Goal: Task Accomplishment & Management: Complete application form

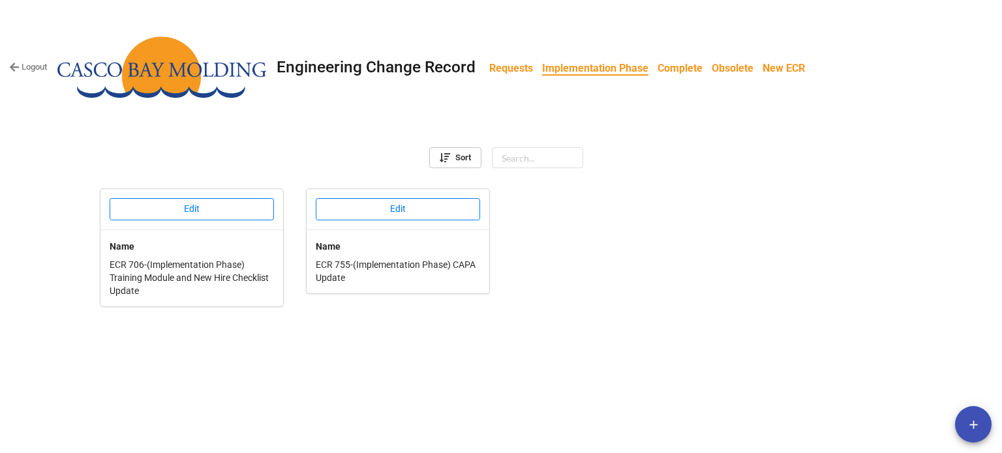
click at [501, 70] on b "Requests" at bounding box center [511, 68] width 44 height 12
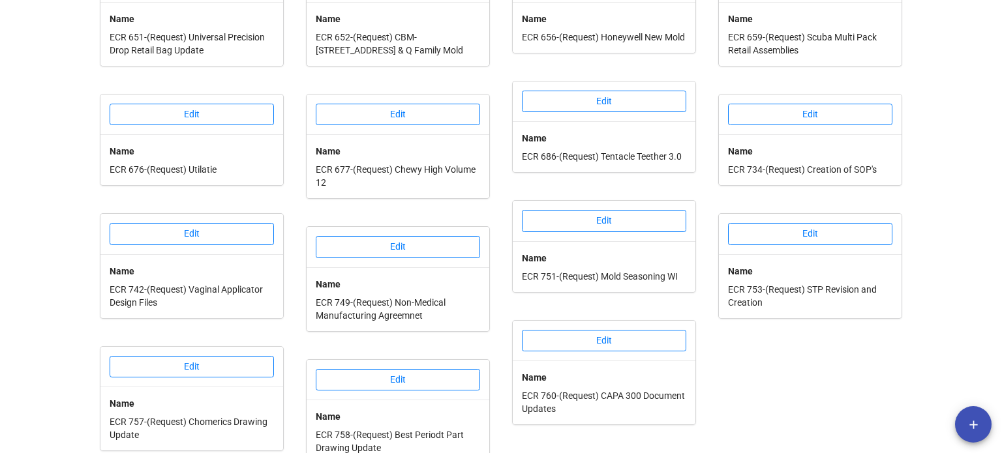
scroll to position [512, 0]
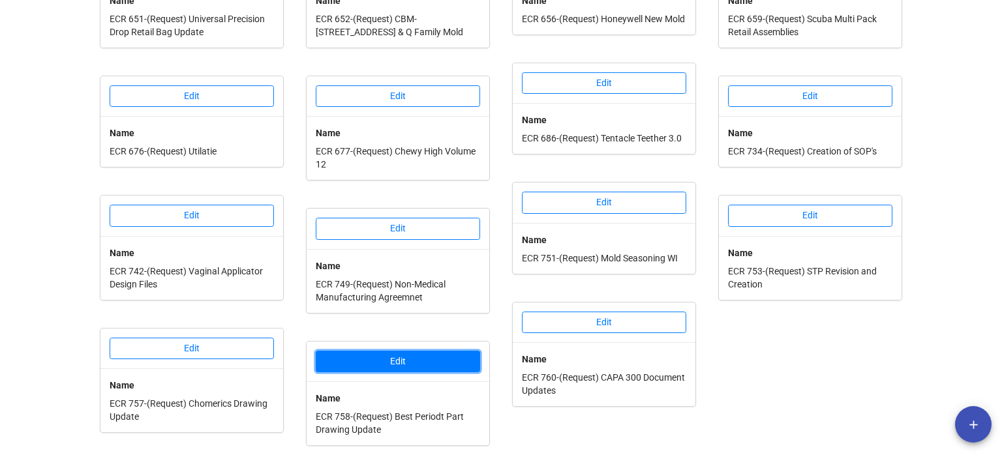
click at [414, 361] on button "Edit" at bounding box center [398, 362] width 164 height 22
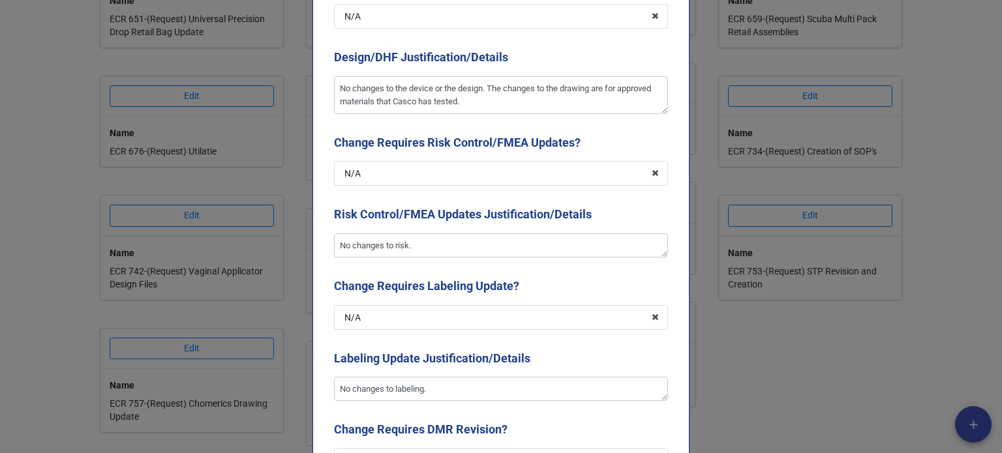
scroll to position [1435, 0]
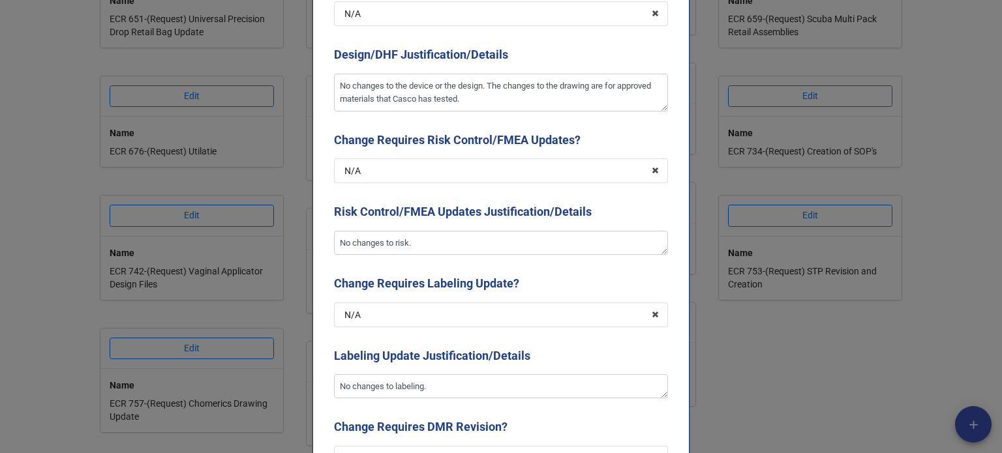
type textarea "x"
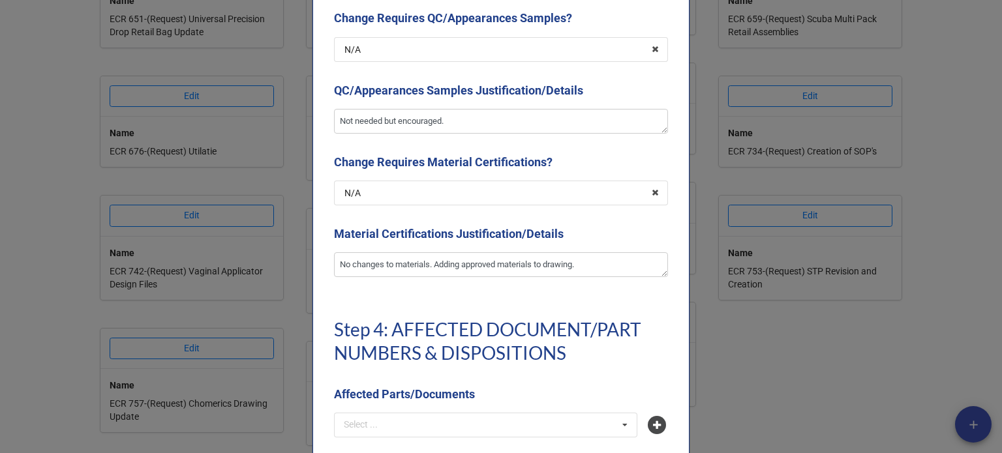
scroll to position [2805, 0]
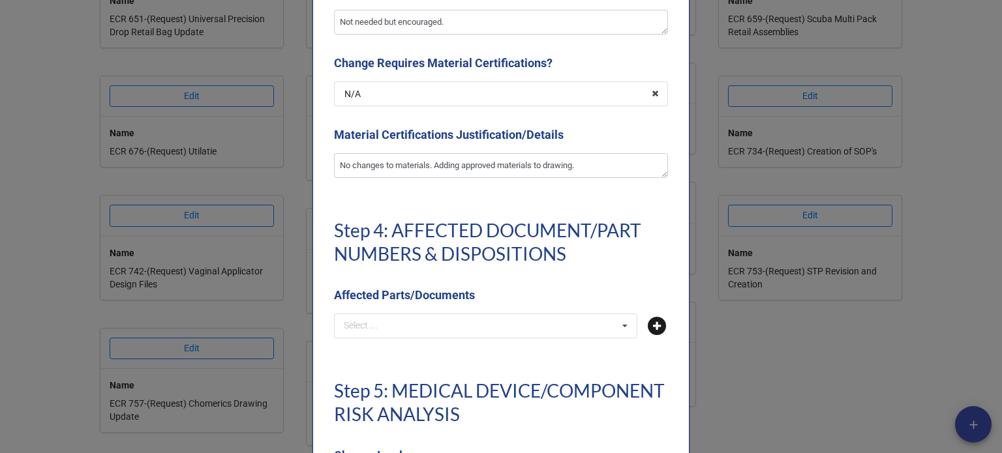
click at [657, 320] on icon at bounding box center [657, 326] width 18 height 18
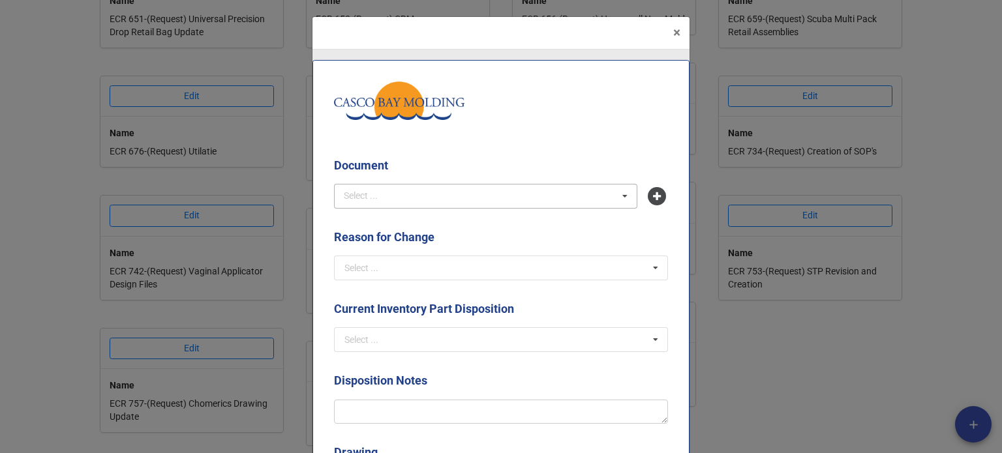
click at [455, 192] on div "Select ... No results found." at bounding box center [485, 196] width 303 height 25
type input "jwyc"
click at [454, 217] on span "JWYC-6KNQ - Best Periodt Size 1 Cup" at bounding box center [420, 220] width 151 height 10
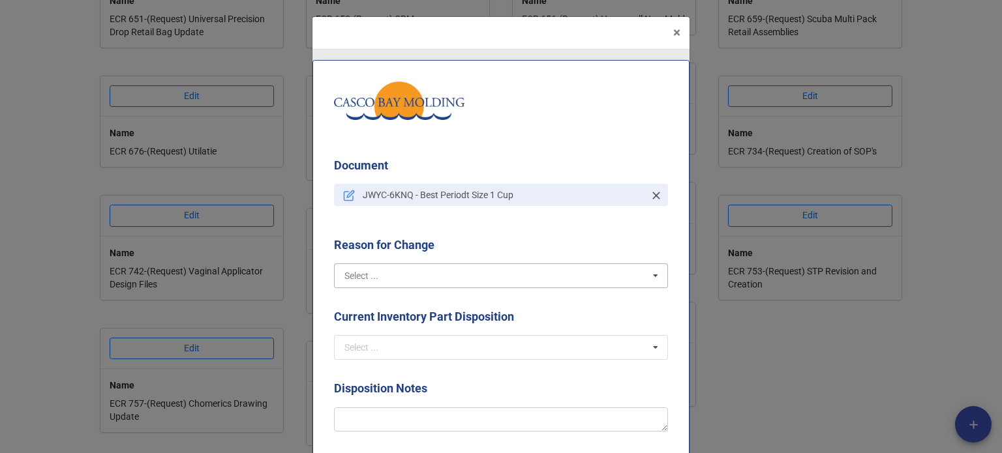
click at [468, 276] on input "text" at bounding box center [501, 275] width 333 height 23
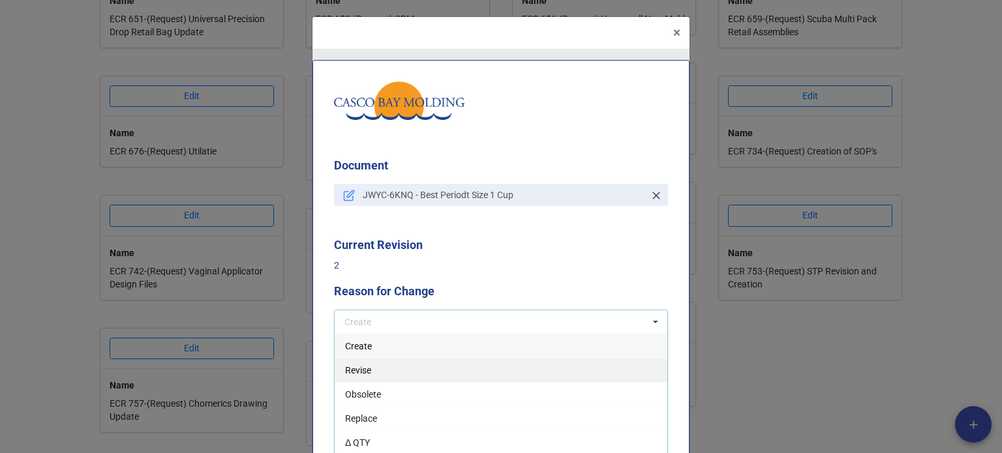
click at [363, 378] on div "Revise" at bounding box center [501, 370] width 333 height 24
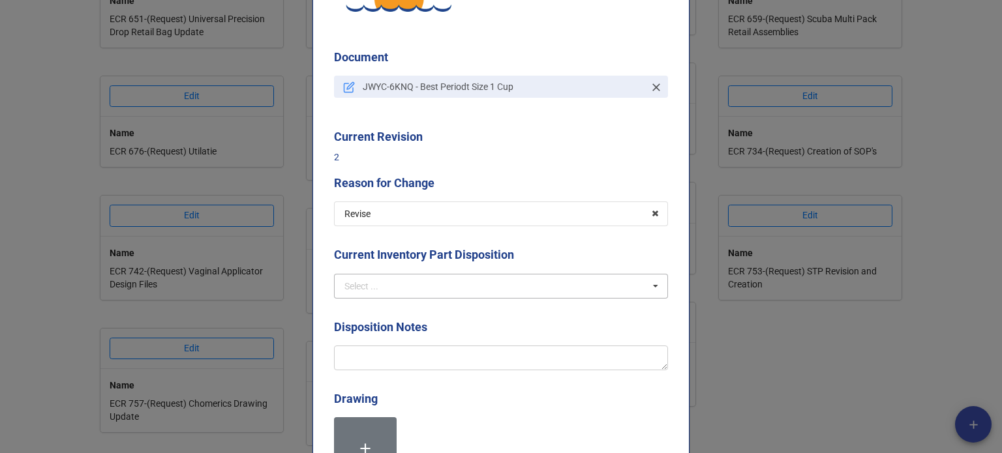
scroll to position [130, 0]
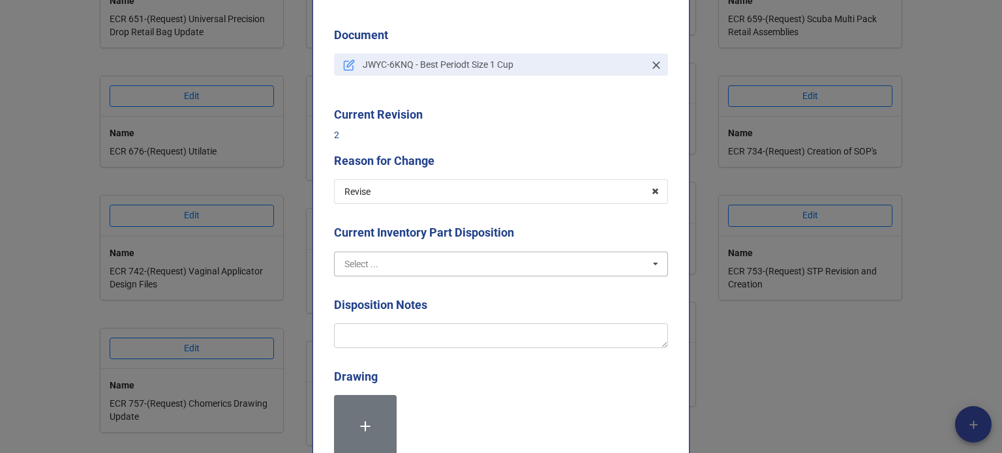
click at [383, 268] on input "text" at bounding box center [501, 263] width 333 height 23
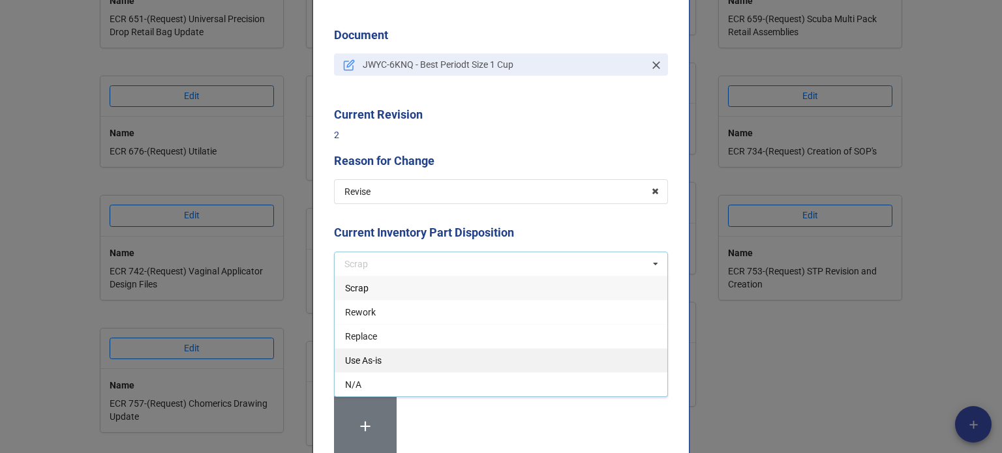
click at [367, 358] on span "Use As-is" at bounding box center [363, 361] width 37 height 10
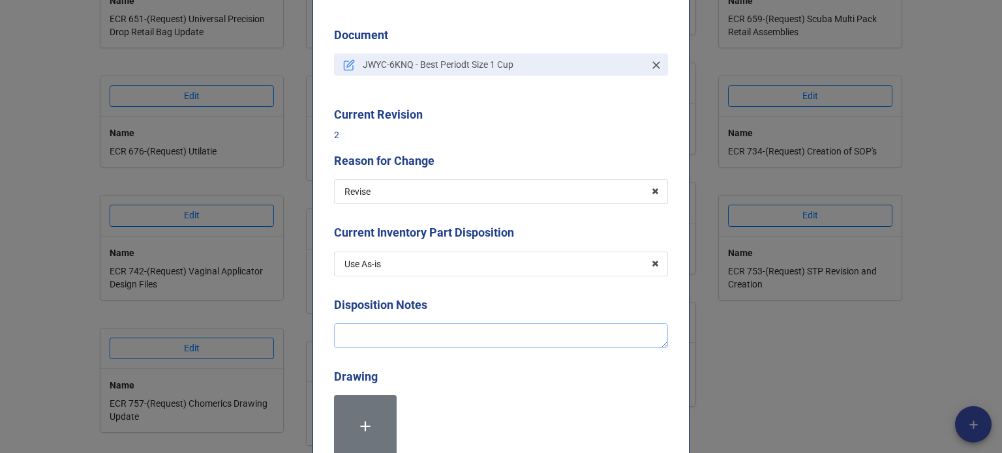
click at [382, 333] on textarea at bounding box center [501, 336] width 334 height 25
type textarea "x"
type textarea "A"
type textarea "x"
type textarea "Ad"
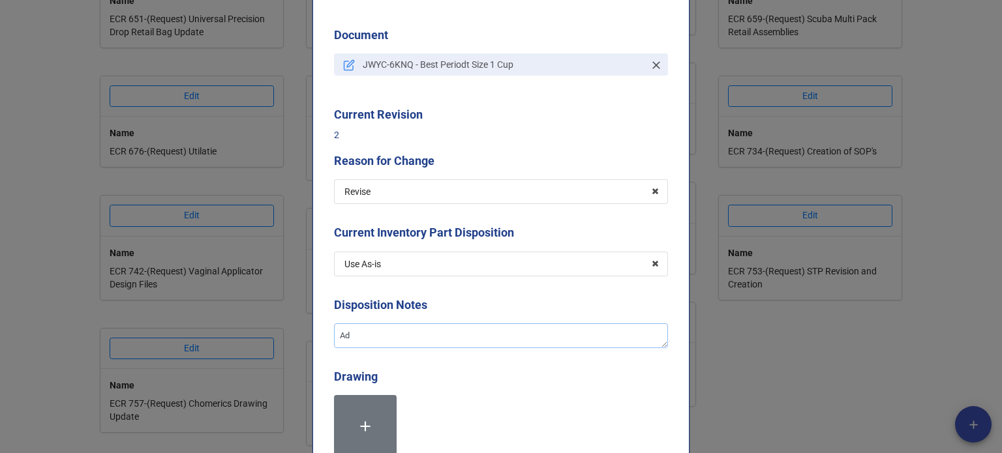
type textarea "x"
type textarea "Add"
type textarea "x"
type textarea "Added"
type textarea "x"
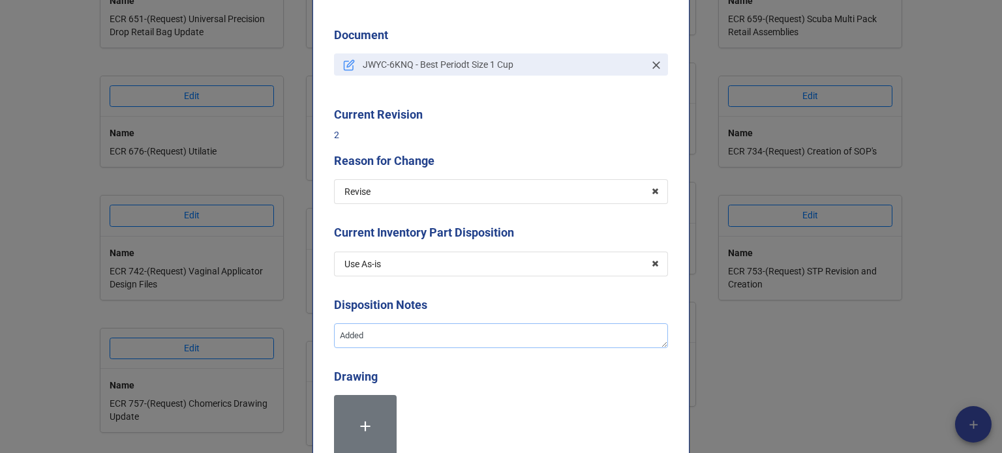
type textarea "Added"
type textarea "x"
type textarea "Added 5"
type textarea "x"
type textarea "Added 50"
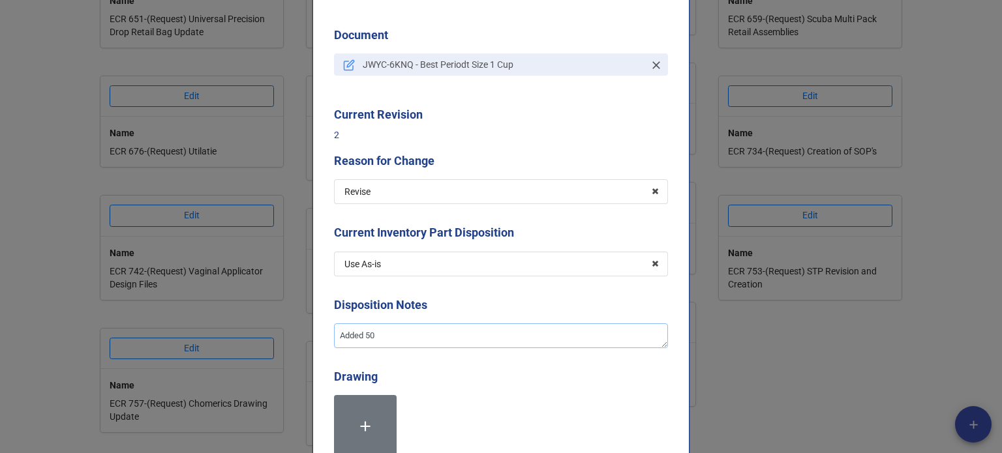
type textarea "x"
type textarea "Added 50"
type textarea "x"
type textarea "Added 50 d"
type textarea "x"
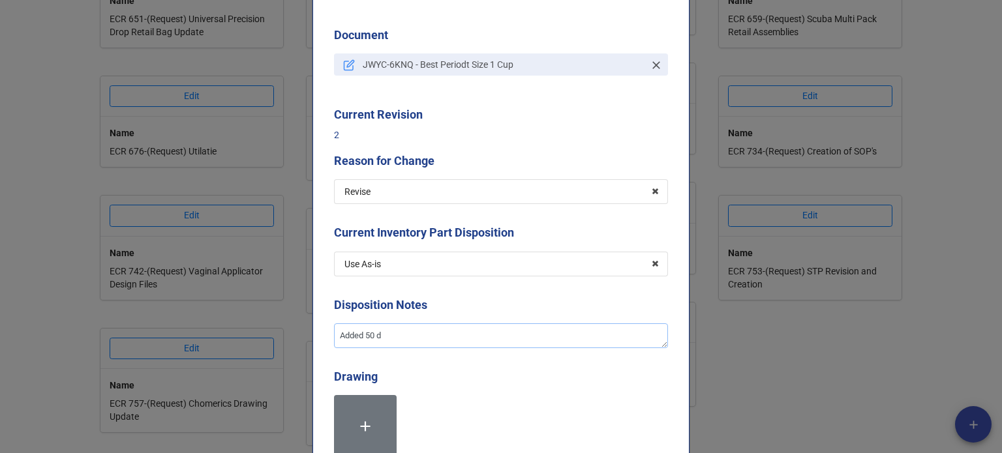
type textarea "Added 50 du"
type textarea "x"
type textarea "Added 50 dur"
type textarea "x"
type textarea "Added 50 duro"
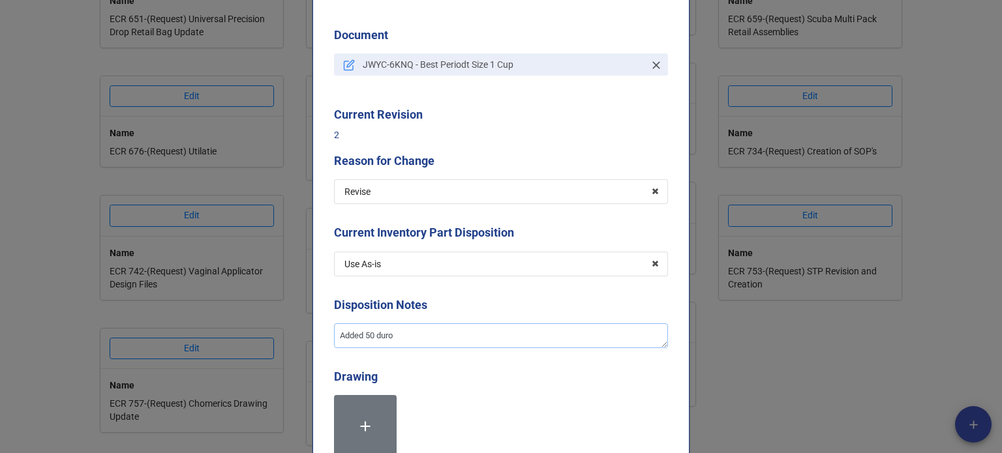
type textarea "x"
type textarea "Added 50 duro"
type textarea "x"
type textarea "Added 50 duro m"
type textarea "x"
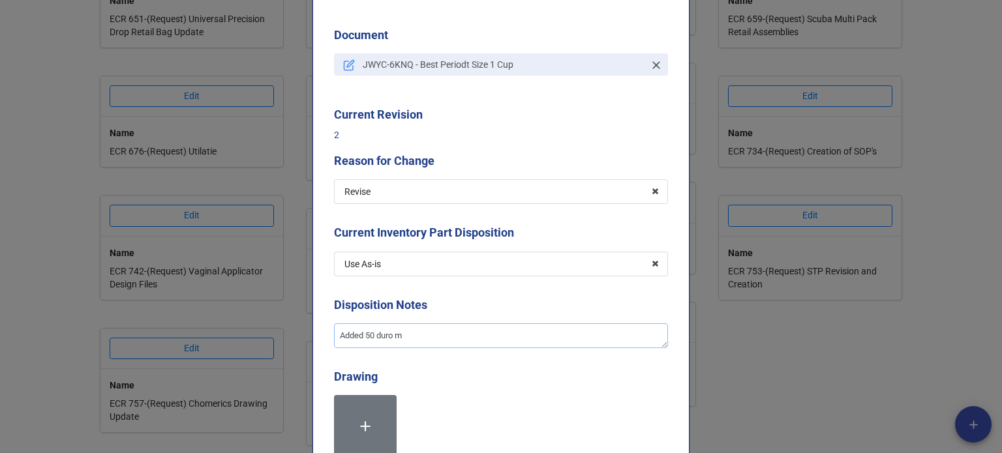
type textarea "Added 50 duro ma"
type textarea "x"
type textarea "Added 50 duro mat"
type textarea "x"
type textarea "Added 50 duro mate"
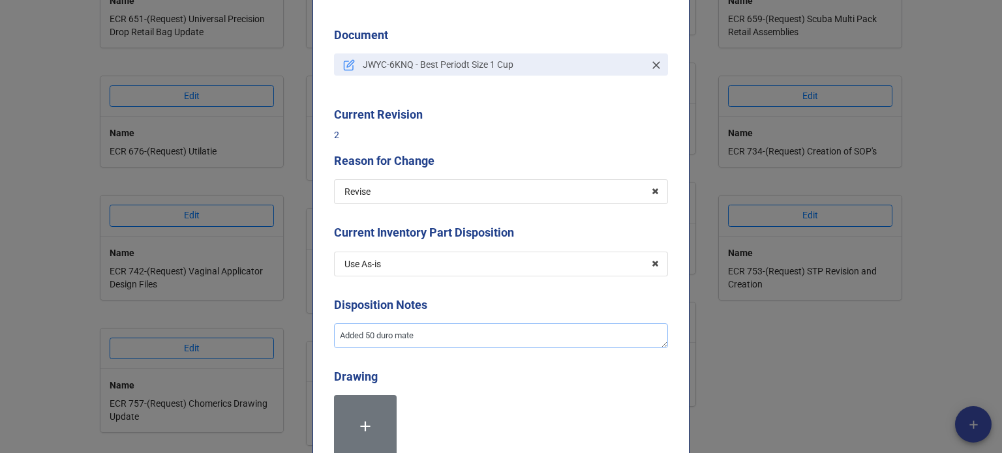
type textarea "x"
type textarea "Added 50 duro materi"
type textarea "x"
type textarea "Added 50 duro materia"
type textarea "x"
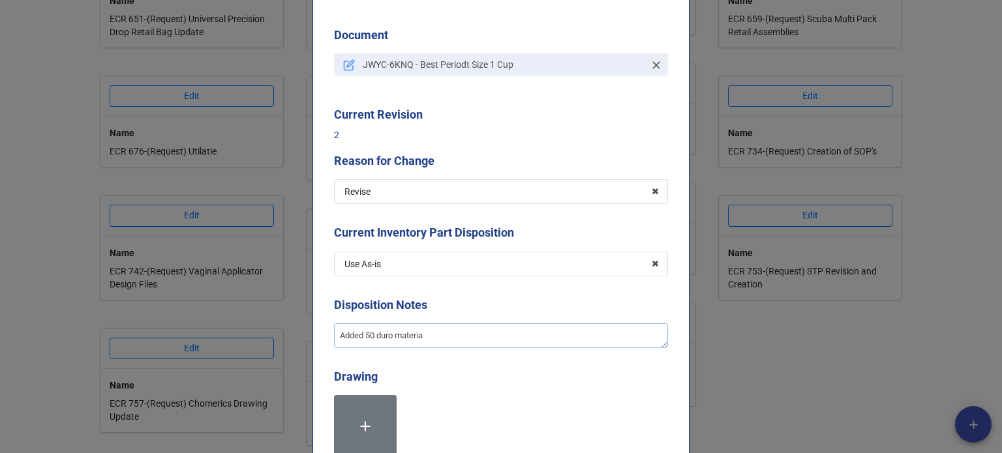
type textarea "Added 50 duro material"
type textarea "x"
type textarea "Added 50 duro materials"
type textarea "x"
type textarea "Added 50 duro materials t"
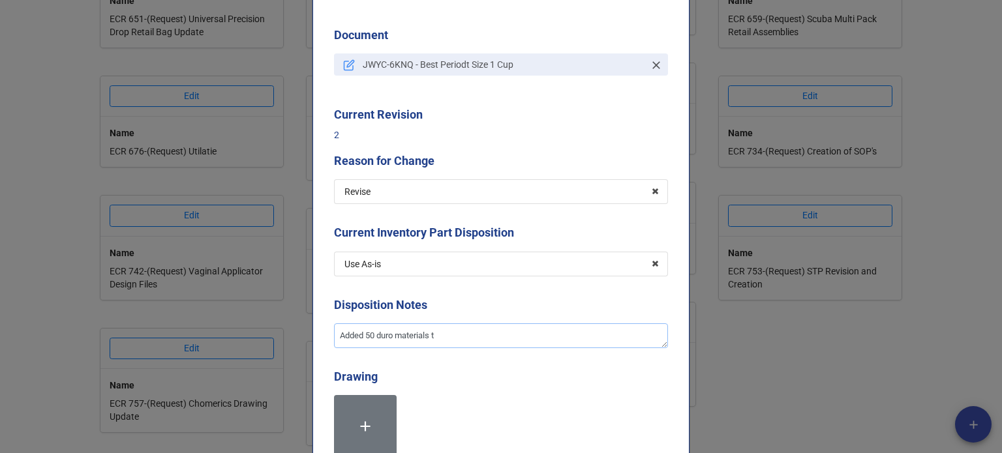
type textarea "x"
type textarea "Added 50 duro materials to"
type textarea "x"
type textarea "Added 50 duro materials to"
type textarea "x"
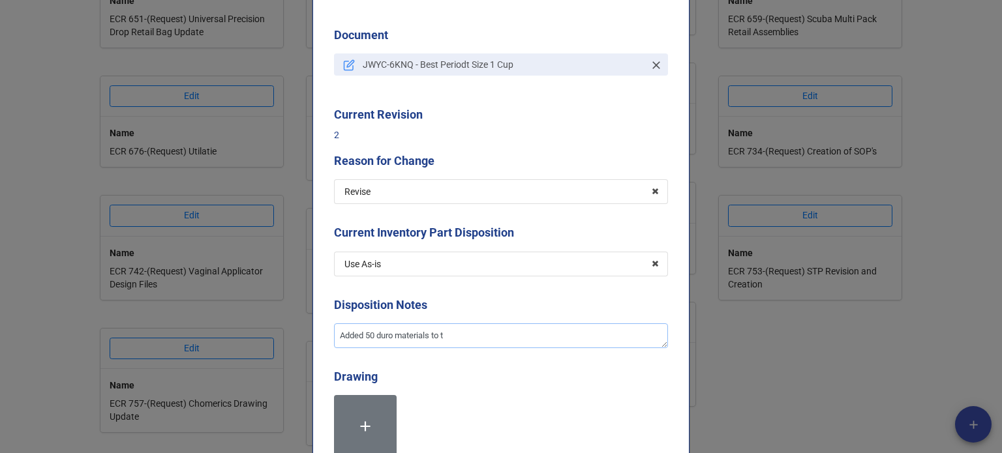
type textarea "Added 50 duro materials to th"
type textarea "x"
type textarea "Added 50 duro materials to the"
type textarea "x"
type textarea "Added 50 duro materials to the"
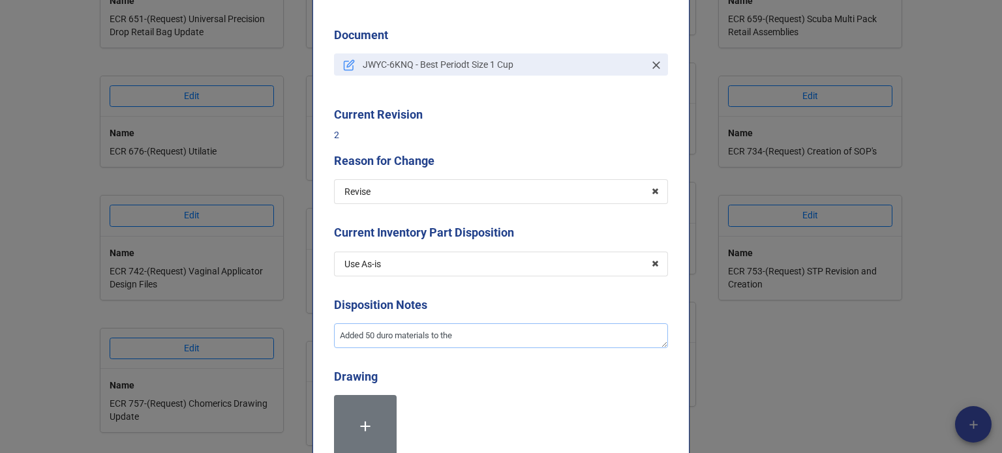
type textarea "x"
type textarea "Added 50 duro materials to the d"
type textarea "x"
type textarea "Added 50 duro materials to the dr"
type textarea "x"
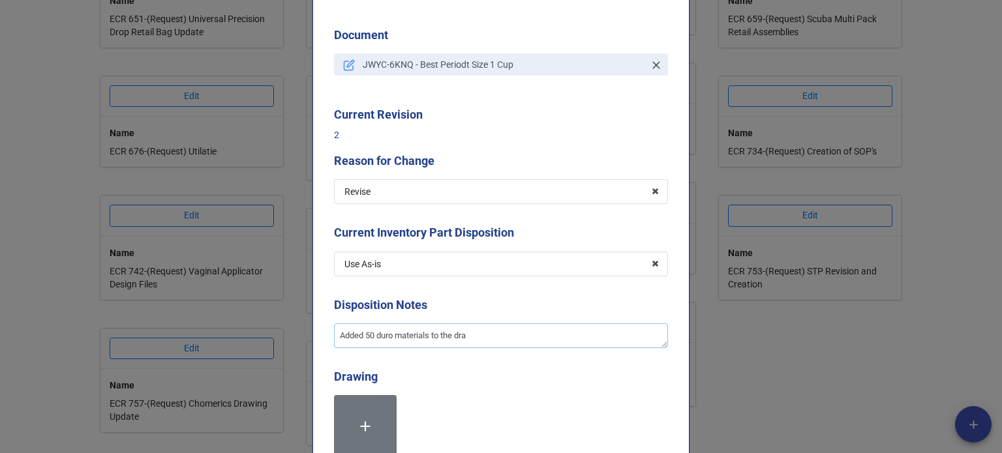
type textarea "Added 50 duro materials to the draw"
type textarea "x"
type textarea "Added 50 duro materials to the drawin"
type textarea "x"
type textarea "Added 50 duro materials to the drawing"
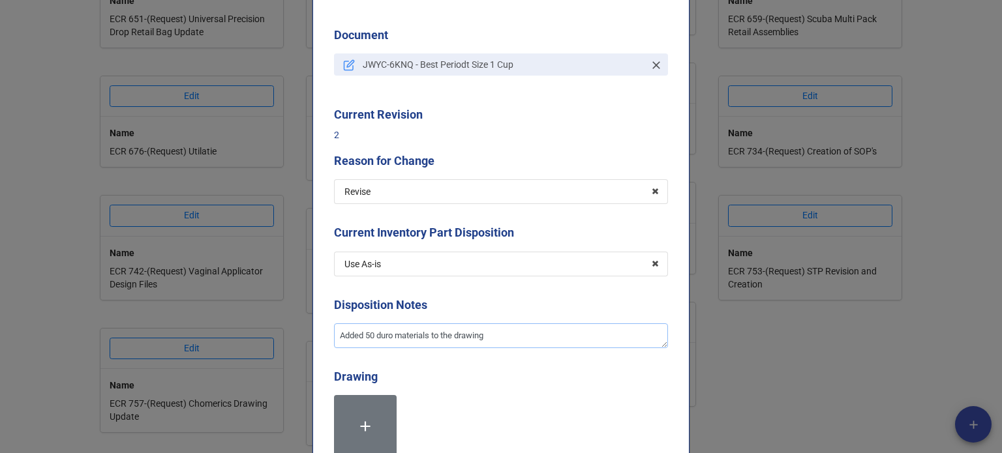
type textarea "x"
type textarea "Added 50 duro materials to the drawing."
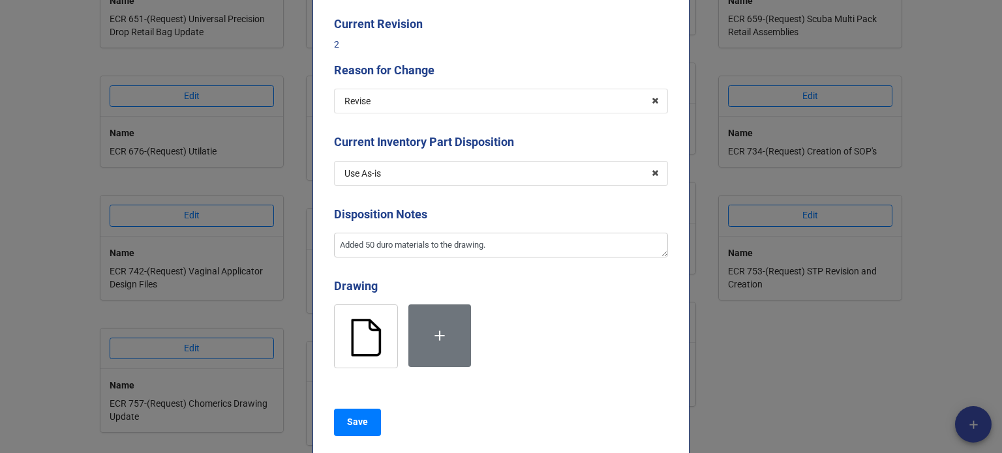
scroll to position [327, 0]
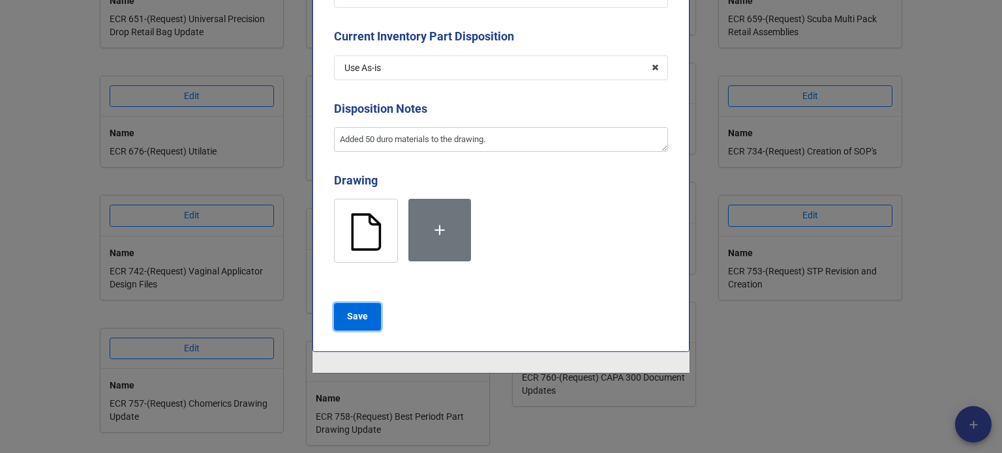
click at [369, 307] on button "Save" at bounding box center [357, 316] width 47 height 27
type textarea "x"
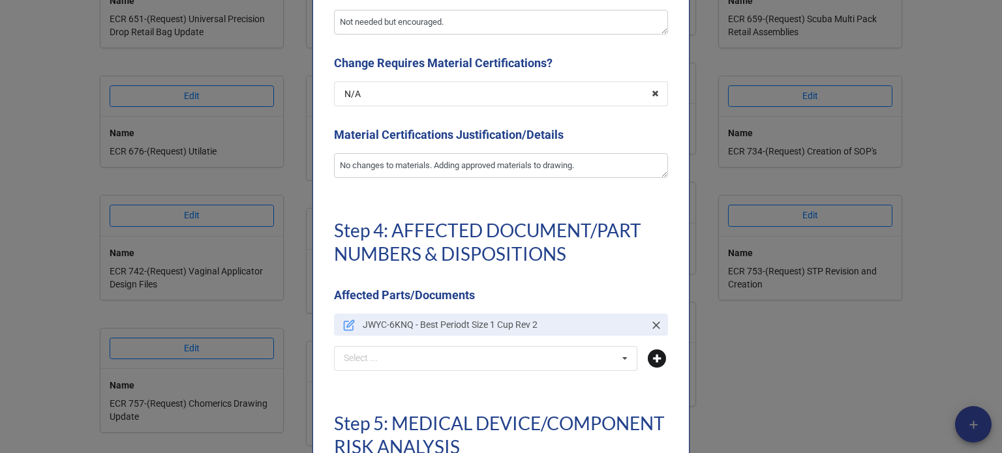
click at [650, 358] on icon at bounding box center [657, 359] width 18 height 18
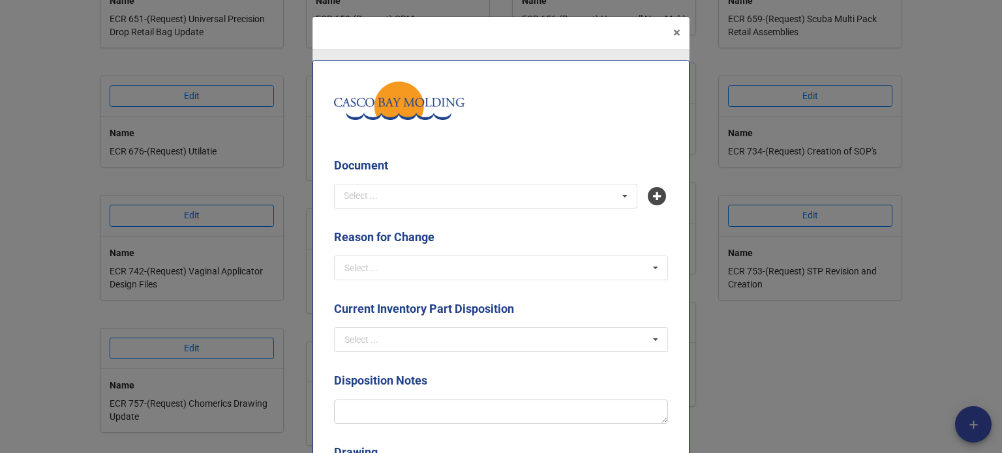
click at [459, 177] on b "Document" at bounding box center [501, 168] width 334 height 23
click at [465, 185] on div "Select ... No results found." at bounding box center [485, 196] width 303 height 25
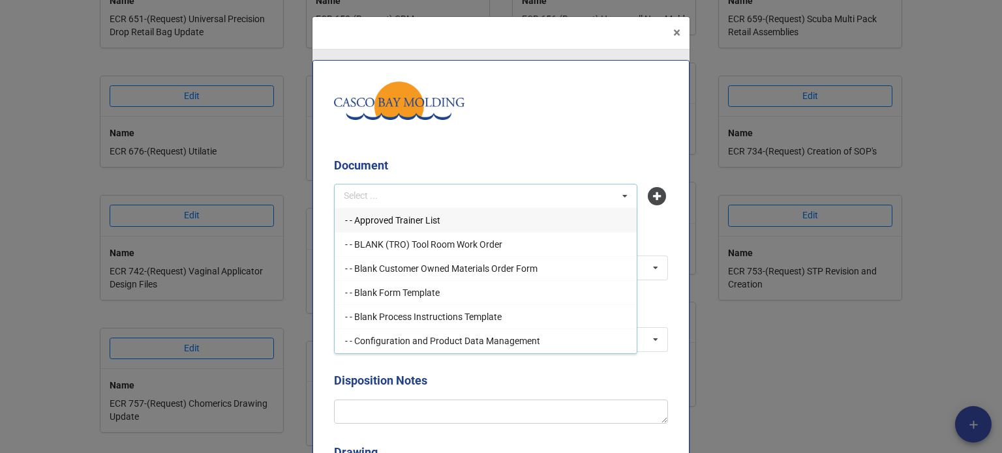
click at [436, 185] on div "Select ... - - Approved Trainer List - - BLANK (TRO) Tool Room Work Order - - B…" at bounding box center [485, 196] width 303 height 25
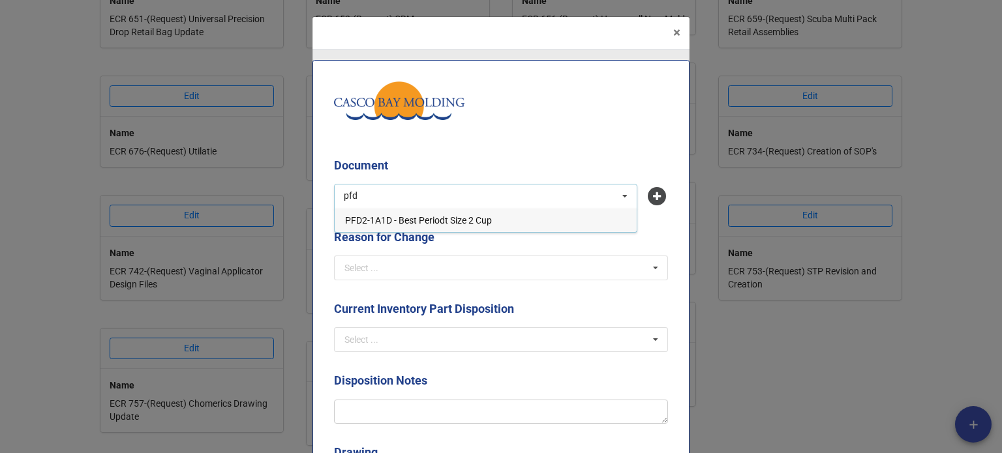
type input "pfd"
drag, startPoint x: 411, startPoint y: 234, endPoint x: 403, endPoint y: 221, distance: 15.6
click at [407, 229] on label "Reason for Change" at bounding box center [384, 237] width 100 height 18
click at [394, 189] on div "pfd Select ... - - Approved Trainer List - - BLANK (TRO) Tool Room Work Order -…" at bounding box center [485, 196] width 303 height 25
type input "pfd"
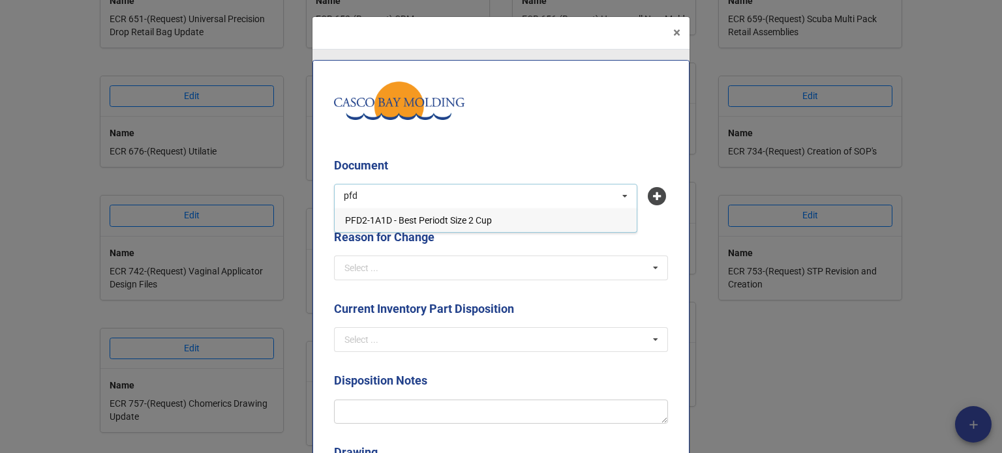
click at [402, 215] on span "PFD2-1A1D - Best Periodt Size 2 Cup" at bounding box center [418, 220] width 147 height 10
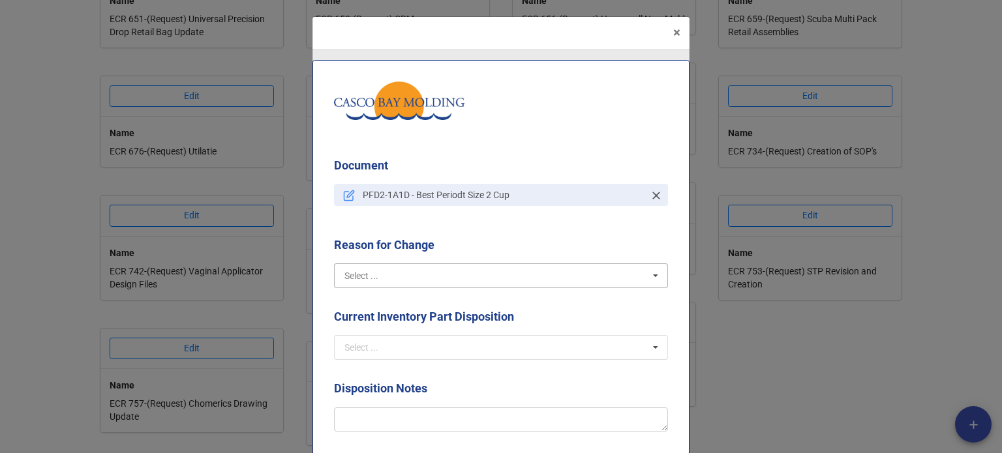
click at [397, 268] on input "text" at bounding box center [501, 275] width 333 height 23
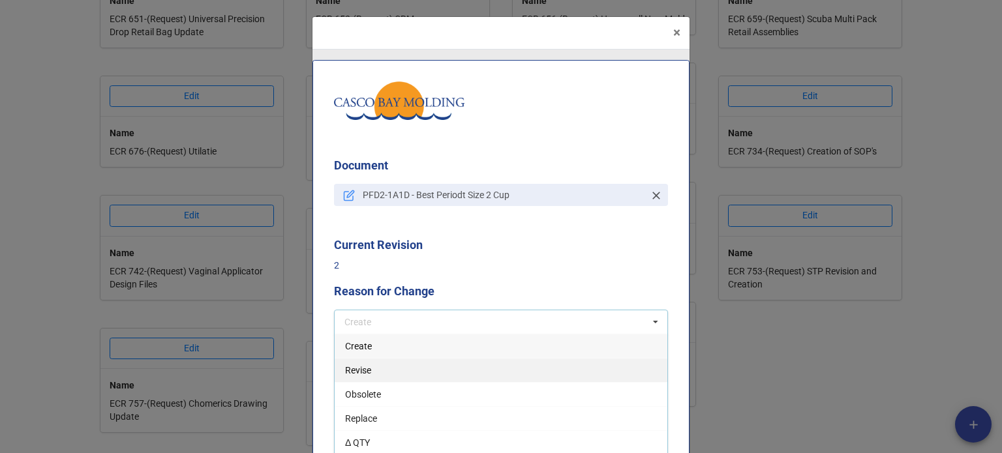
click at [353, 371] on span "Revise" at bounding box center [358, 370] width 26 height 10
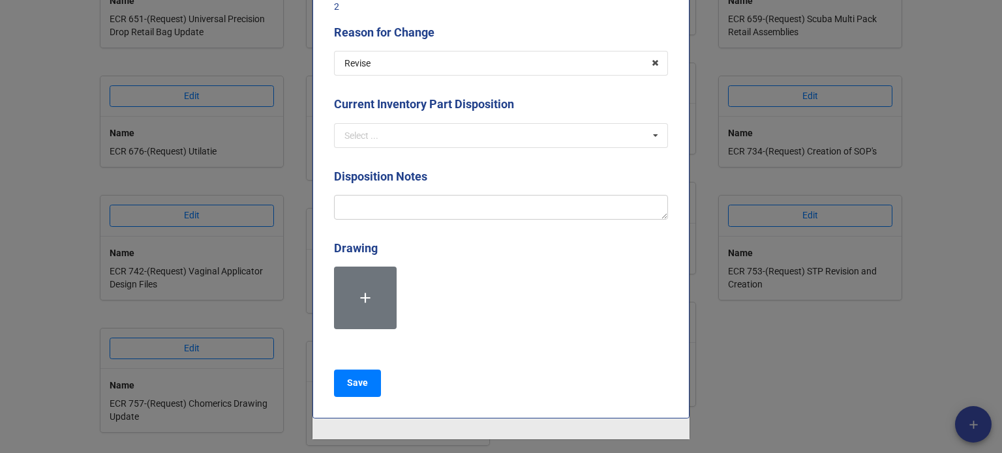
scroll to position [261, 0]
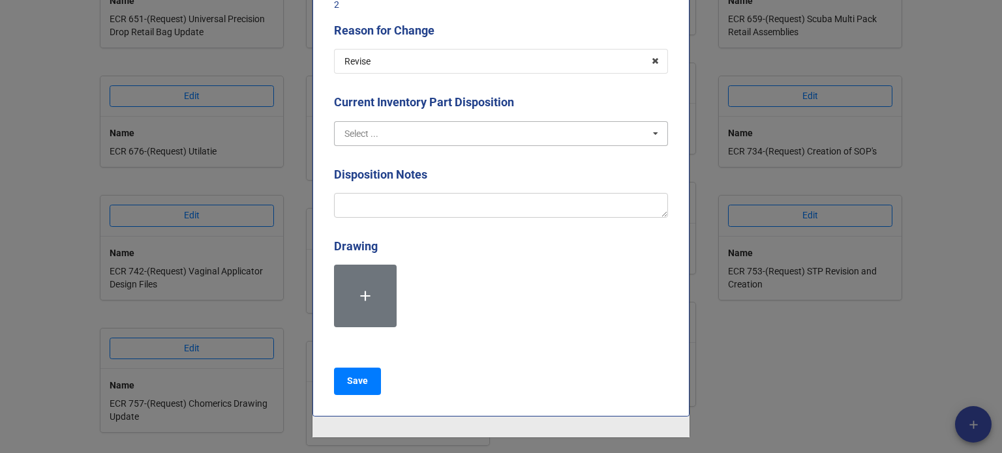
drag, startPoint x: 354, startPoint y: 141, endPoint x: 370, endPoint y: 164, distance: 28.1
click at [355, 142] on input "text" at bounding box center [501, 133] width 333 height 23
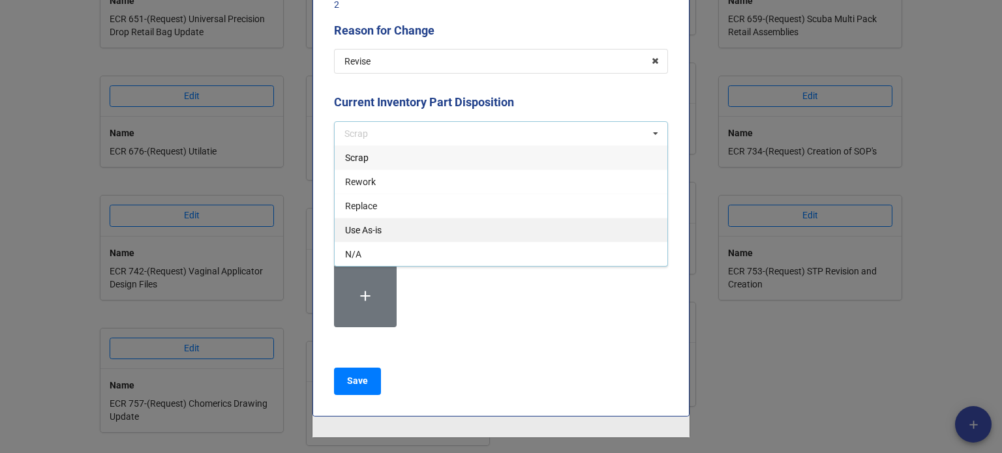
click at [392, 237] on div "Use As-is" at bounding box center [501, 230] width 333 height 24
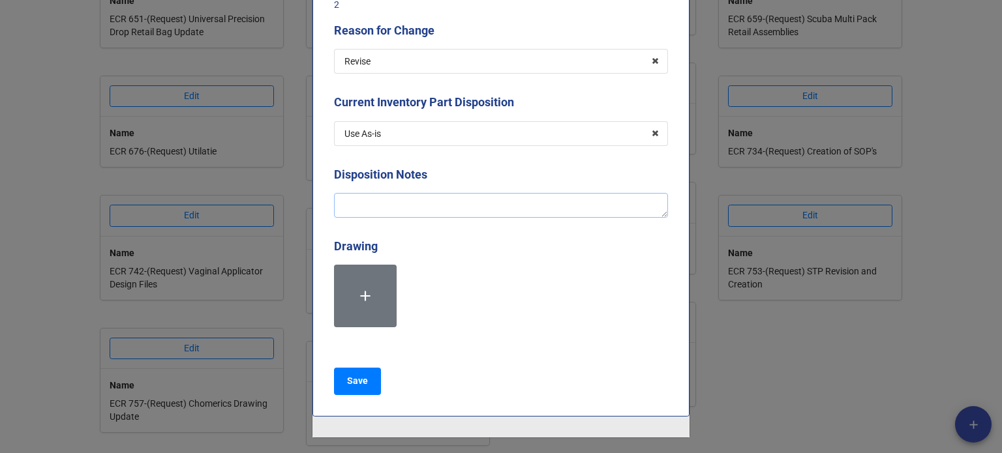
click at [379, 204] on textarea at bounding box center [501, 205] width 334 height 25
type textarea "A"
type textarea "x"
type textarea "Ad"
type textarea "x"
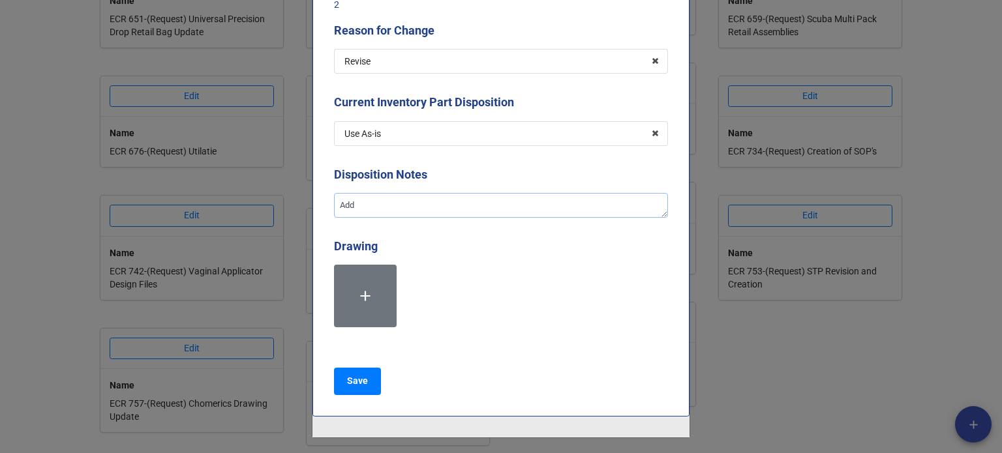
type textarea "Adde"
type textarea "x"
type textarea "Added"
type textarea "x"
type textarea "Added"
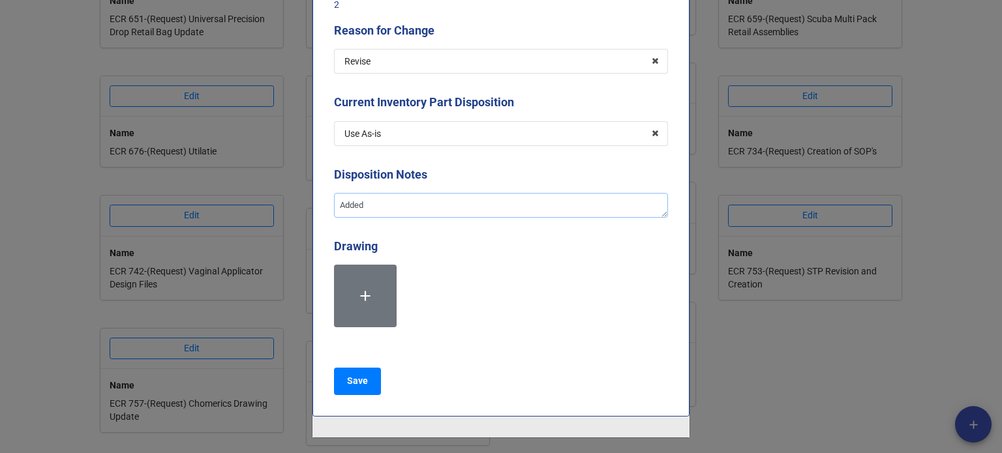
type textarea "x"
type textarea "Added 5"
type textarea "x"
type textarea "Added 50"
type textarea "x"
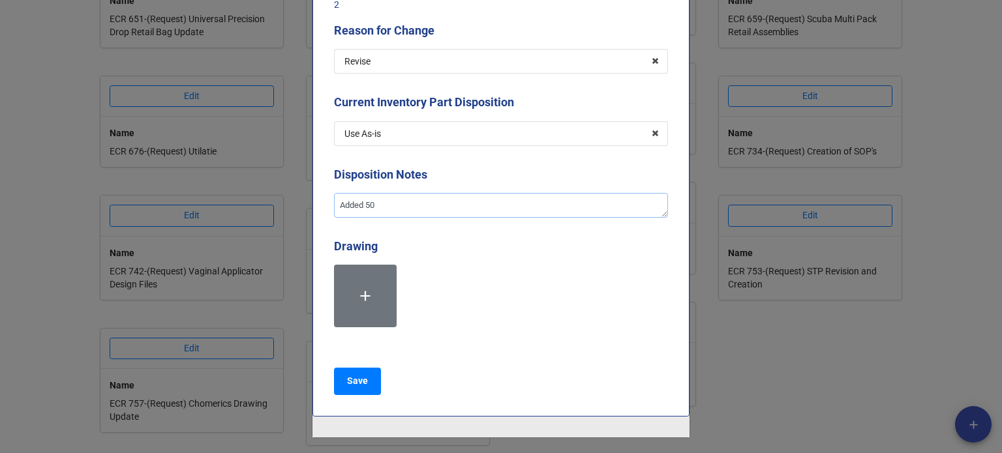
type textarea "Added 50"
type textarea "x"
type textarea "Added 50 d"
type textarea "x"
type textarea "Added 50 du"
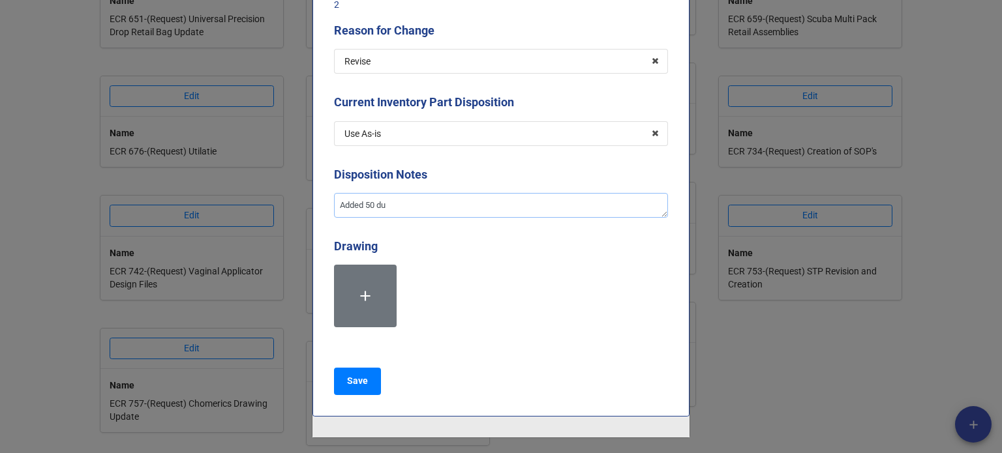
type textarea "x"
type textarea "Added 50 dur"
type textarea "x"
type textarea "Added 50 duro"
type textarea "x"
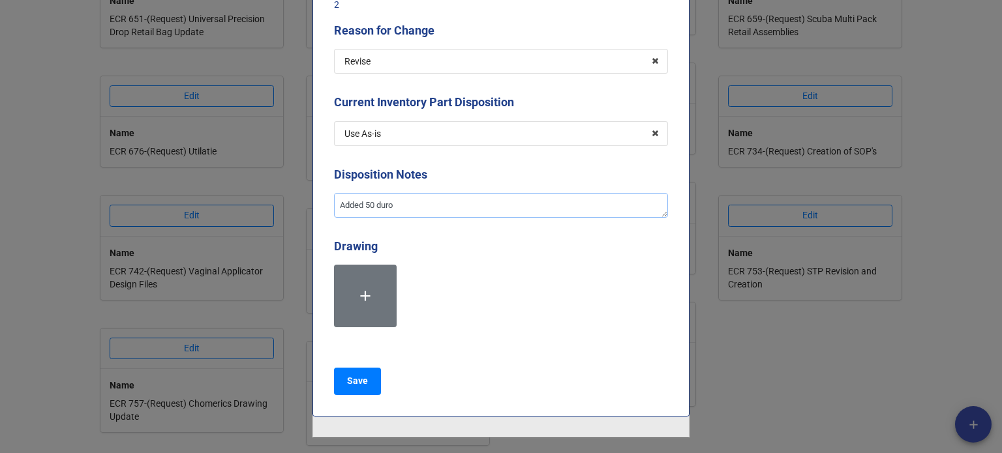
type textarea "Added 50 duro"
type textarea "x"
type textarea "Added 50 duro m"
type textarea "x"
type textarea "Added 50 duro ma"
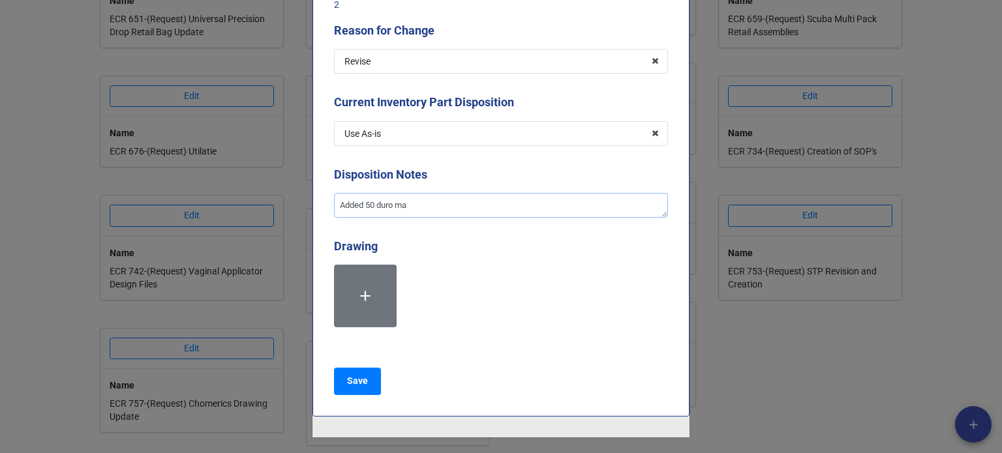
type textarea "x"
type textarea "Added 50 duro mat"
type textarea "x"
type textarea "Added 50 duro mater"
type textarea "x"
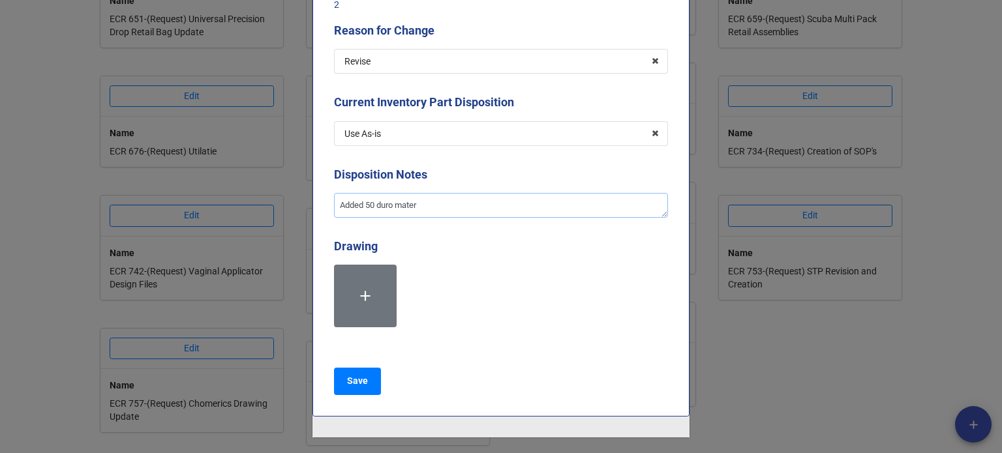
type textarea "Added 50 duro materr"
type textarea "x"
type textarea "Added 50 duro materri"
type textarea "x"
type textarea "Added 50 duro materria"
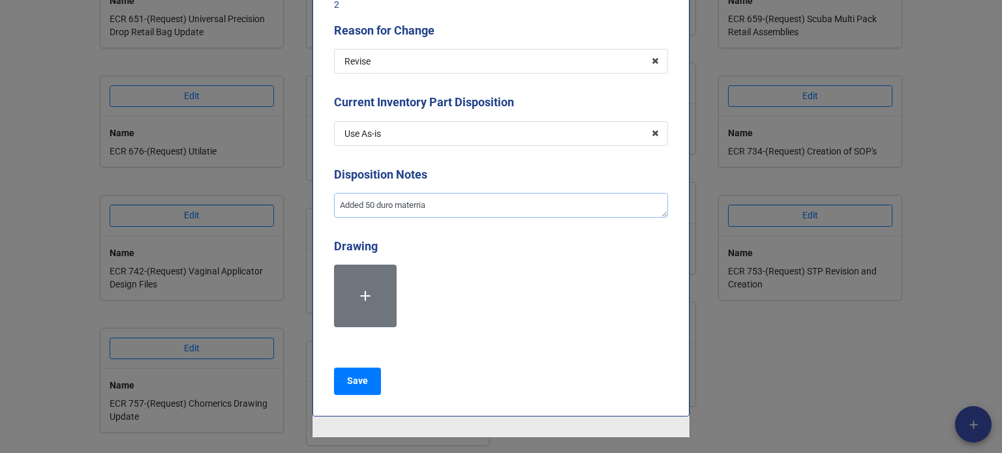
type textarea "x"
type textarea "Added 50 duro materrial"
type textarea "x"
type textarea "Added 50 duro materrials"
type textarea "x"
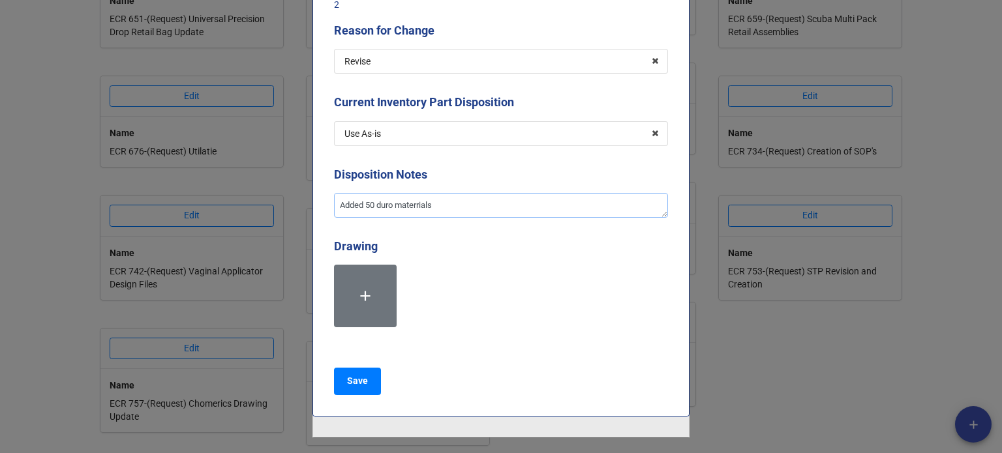
type textarea "Added 50 duro materrials"
type textarea "x"
type textarea "Added 50 duro materrials"
type textarea "x"
type textarea "Added 50 duro materrial"
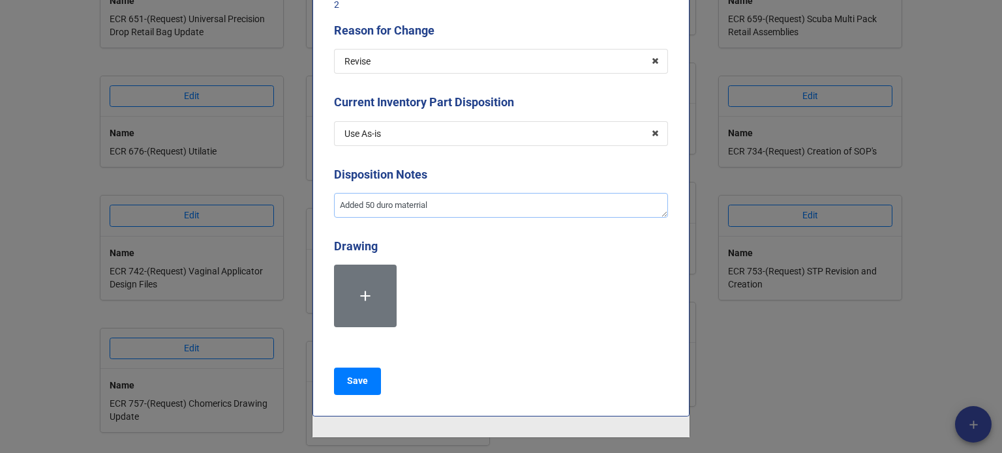
type textarea "x"
type textarea "Added 50 duro materria"
type textarea "x"
type textarea "Added 50 duro materri"
type textarea "x"
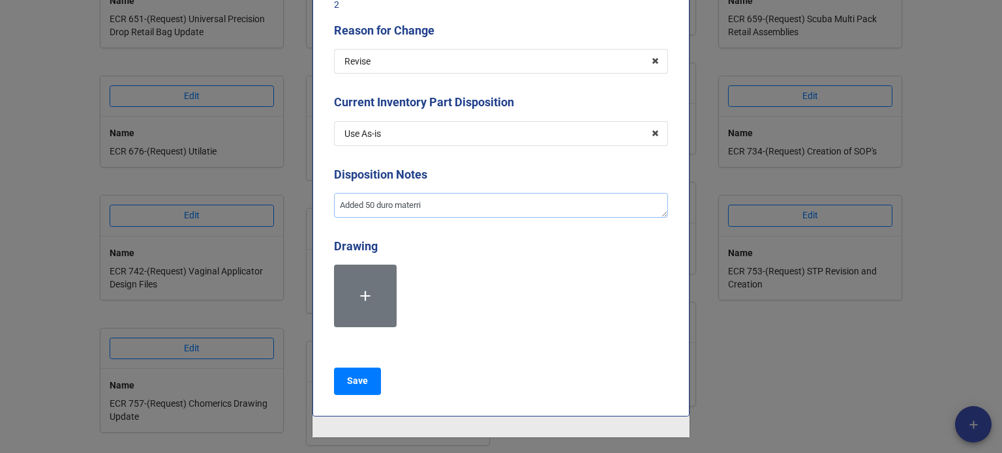
type textarea "Added 50 duro materr"
type textarea "x"
type textarea "Added 50 duro mater"
type textarea "x"
type textarea "Added 50 duro materi"
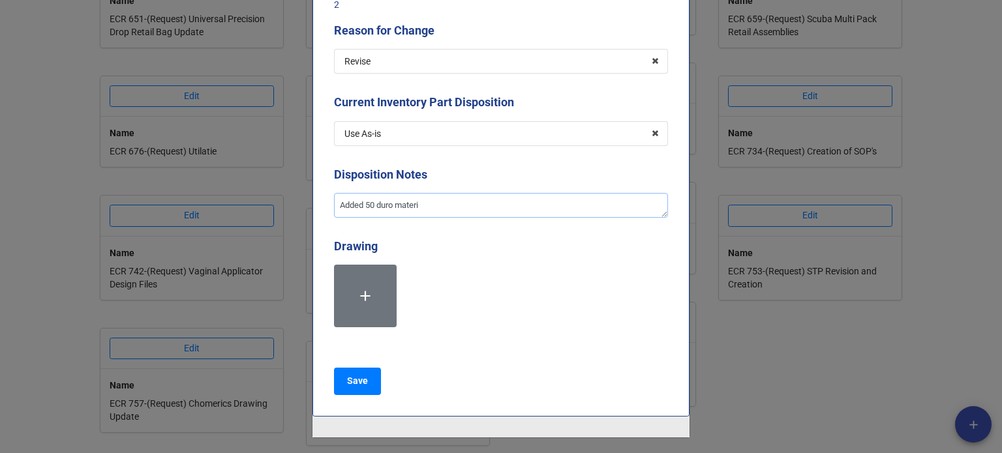
type textarea "x"
type textarea "Added 50 duro material"
type textarea "x"
type textarea "Added 50 duro materials"
type textarea "x"
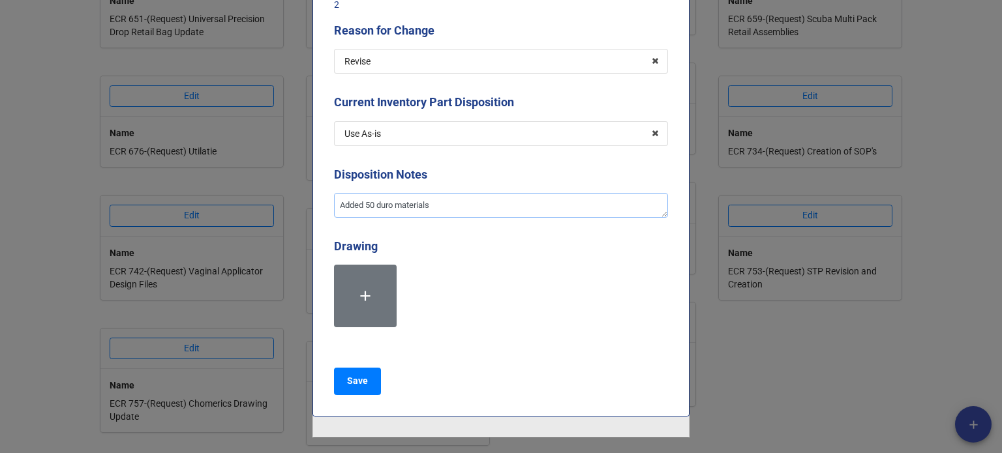
type textarea "Added 50 duro materials"
type textarea "x"
type textarea "Added 50 duro materials t"
type textarea "x"
type textarea "Added 50 duro materials to"
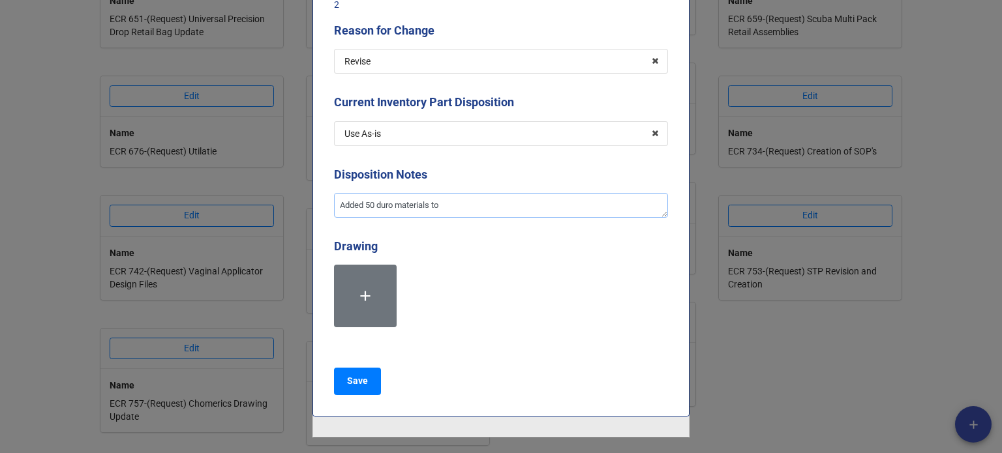
type textarea "x"
type textarea "Added 50 duro materials to"
type textarea "x"
type textarea "Added 50 duro materials to t"
type textarea "x"
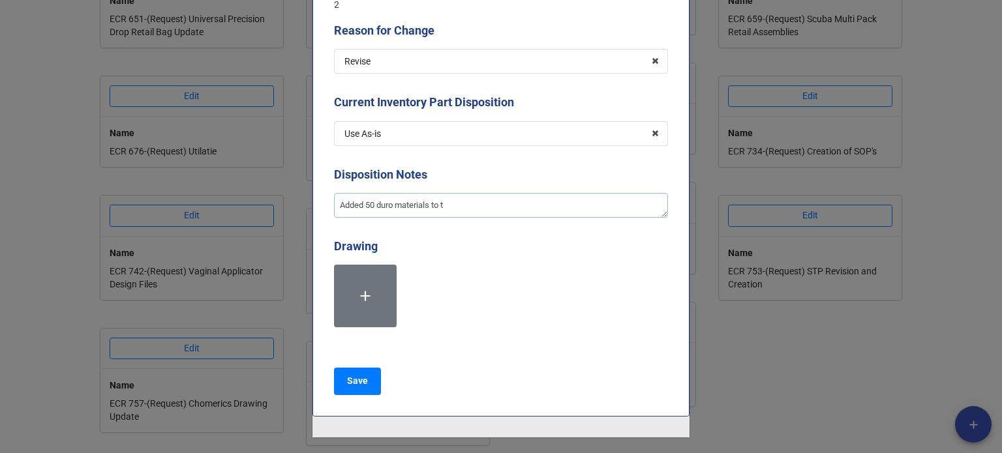
type textarea "Added 50 duro materials to th"
type textarea "x"
type textarea "Added 50 duro materials to the"
type textarea "x"
type textarea "Added 50 duro materials to the"
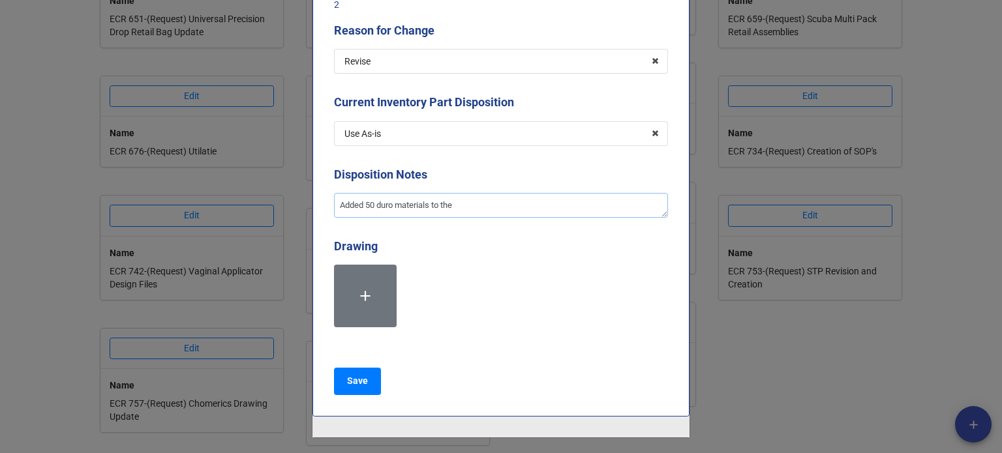
type textarea "x"
type textarea "Added 50 duro materials to the d"
type textarea "x"
type textarea "Added 50 duro materials to the dr"
type textarea "x"
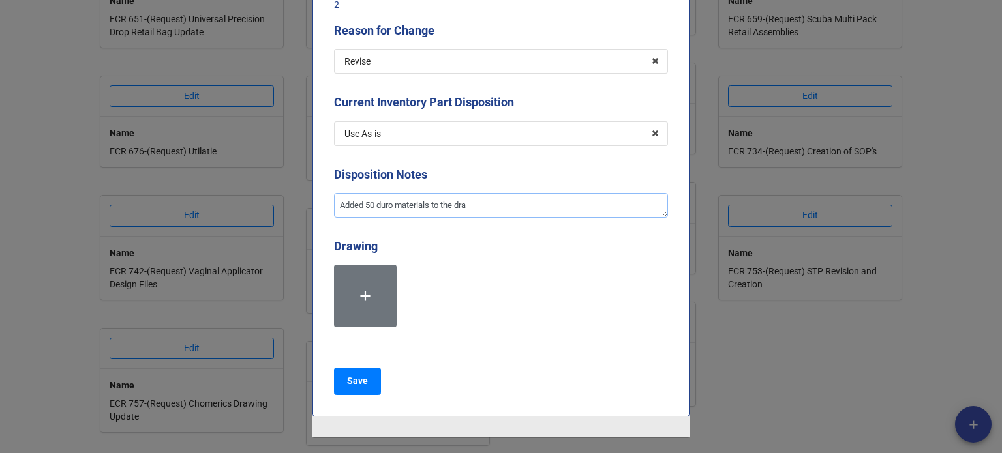
type textarea "Added 50 duro materials to the draw"
type textarea "x"
type textarea "Added 50 duro materials to the drawin"
type textarea "x"
type textarea "Added 50 duro materials to the drawing"
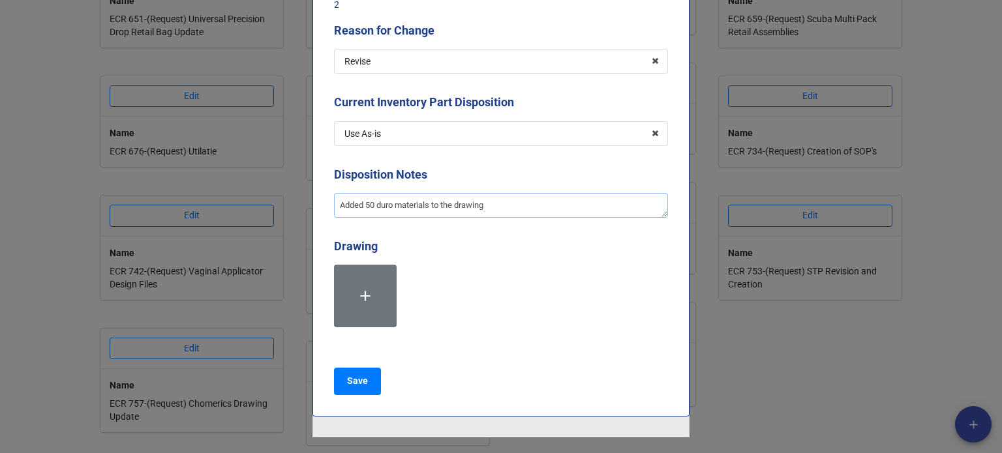
type textarea "x"
type textarea "Added 50 duro materials to the drawing."
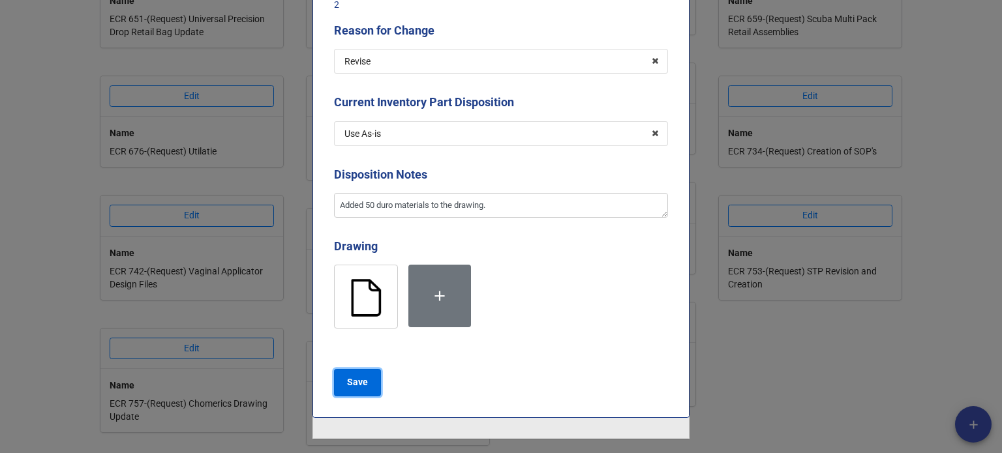
click at [373, 377] on button "Save" at bounding box center [357, 382] width 47 height 27
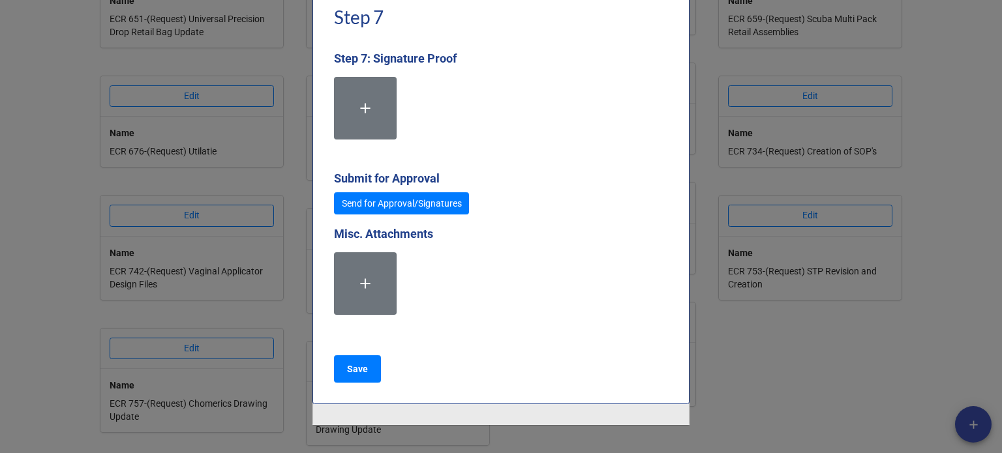
scroll to position [3909, 0]
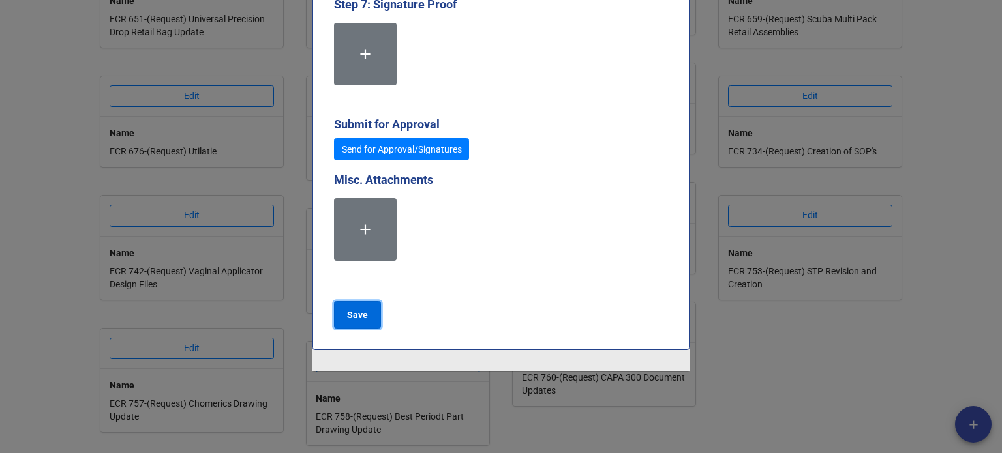
click at [348, 315] on b "Save" at bounding box center [357, 316] width 21 height 14
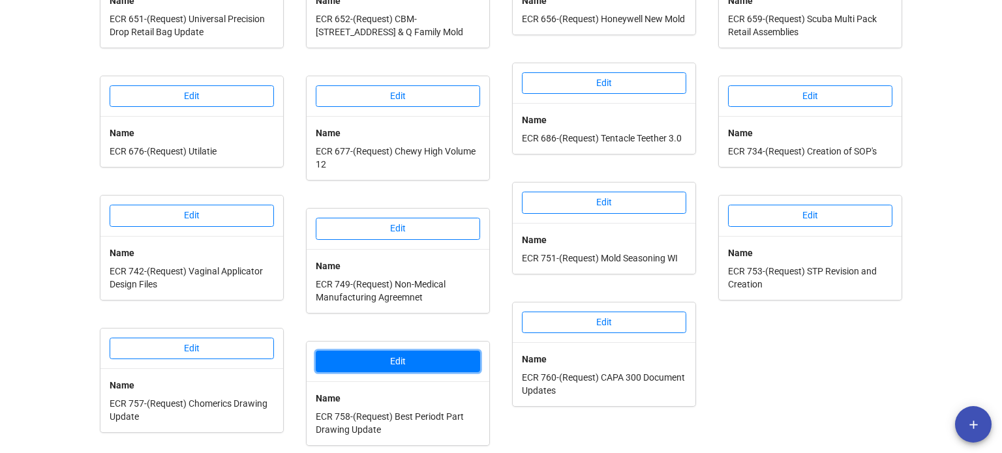
click at [403, 369] on button "Edit" at bounding box center [398, 362] width 164 height 22
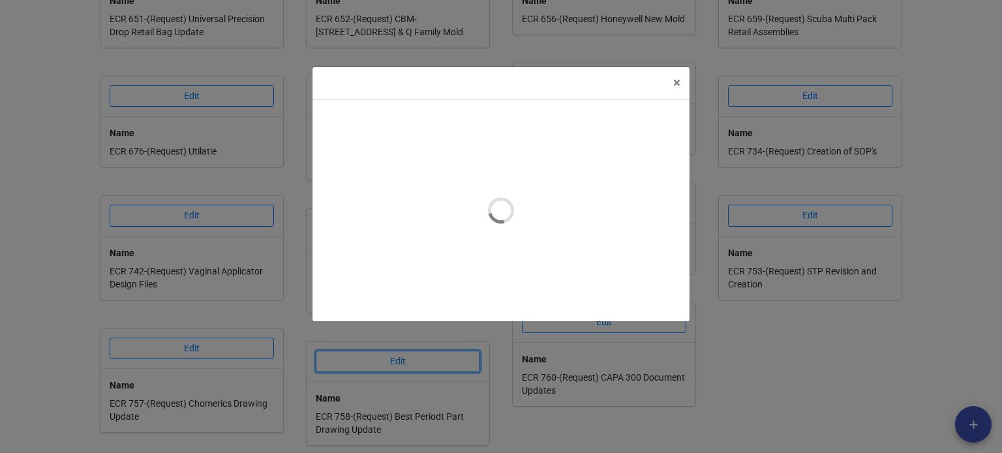
type textarea "x"
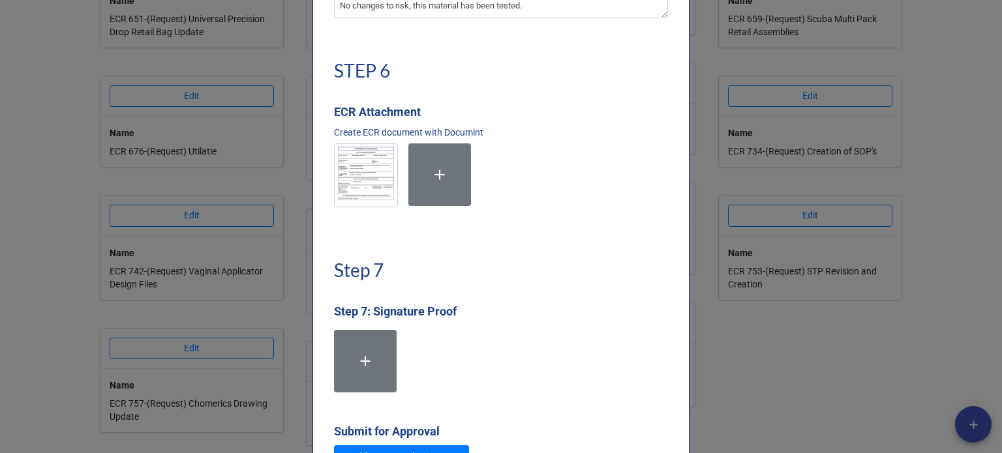
scroll to position [3784, 0]
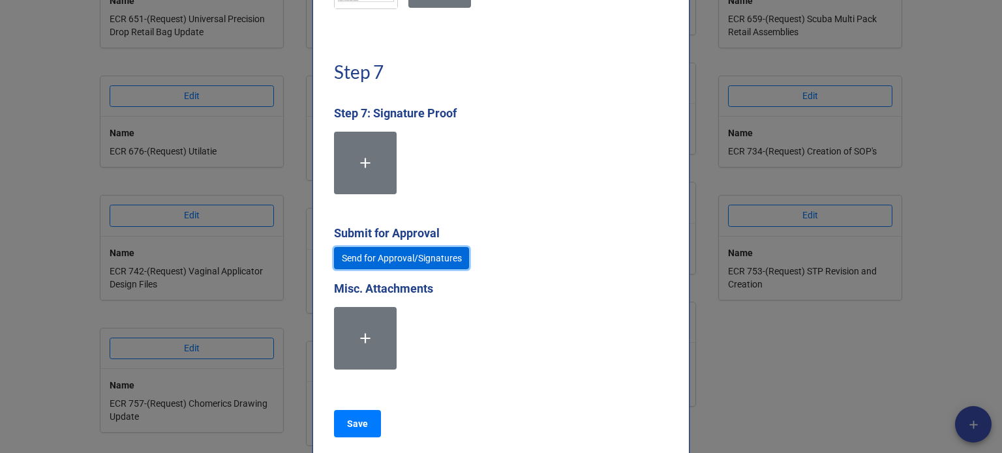
click at [395, 269] on link "Send for Approval/Signatures" at bounding box center [401, 258] width 135 height 22
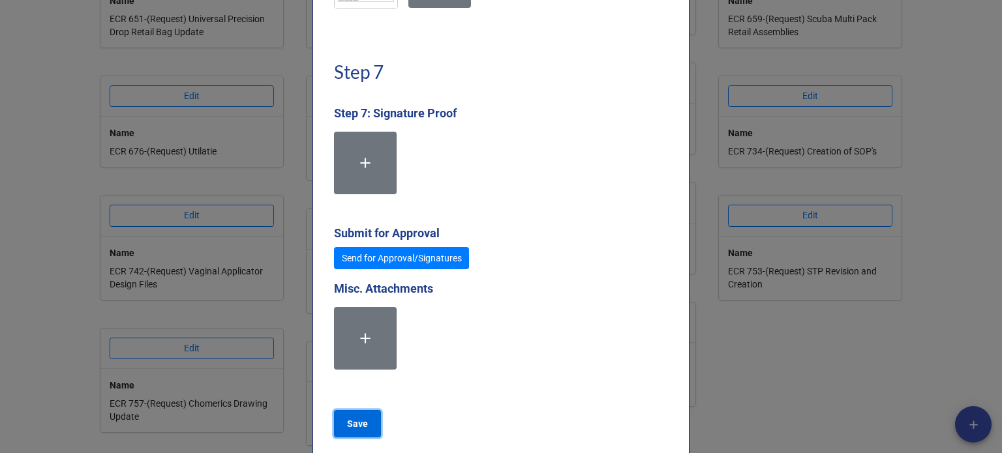
click at [368, 438] on button "Save" at bounding box center [357, 423] width 47 height 27
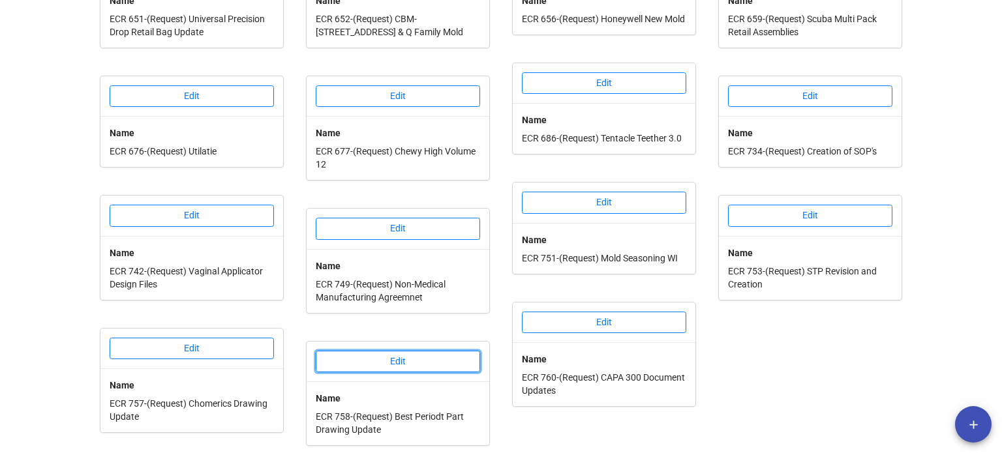
scroll to position [0, 0]
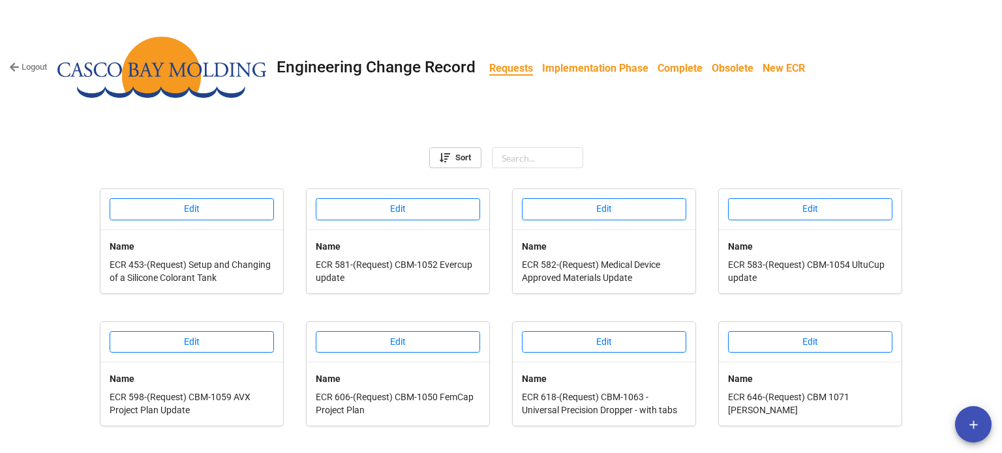
click at [575, 62] on b "Implementation Phase" at bounding box center [595, 68] width 106 height 12
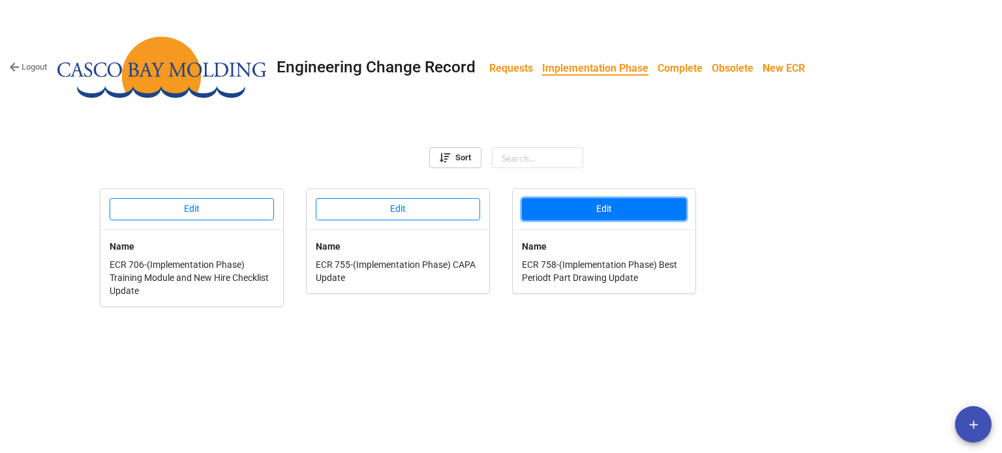
click at [579, 210] on button "Edit" at bounding box center [604, 209] width 164 height 22
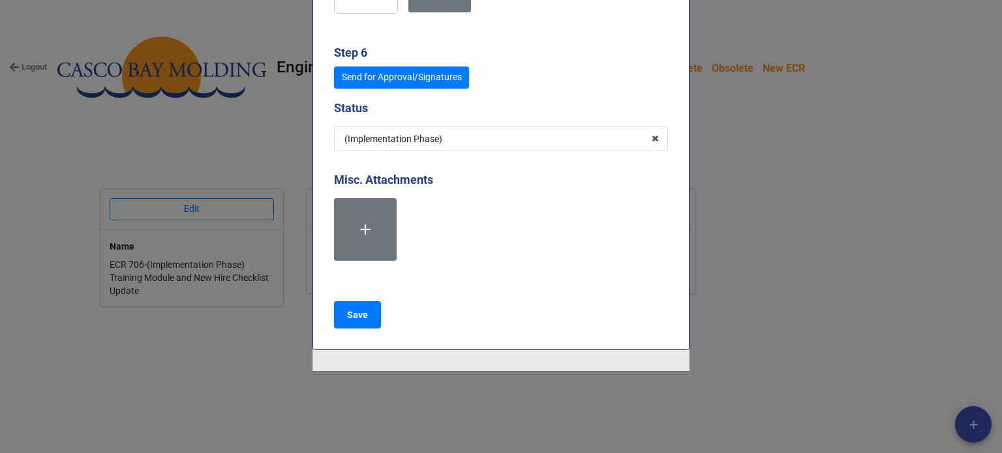
scroll to position [6417, 0]
click at [654, 141] on icon at bounding box center [655, 139] width 20 height 24
click at [470, 142] on input "text" at bounding box center [501, 138] width 333 height 23
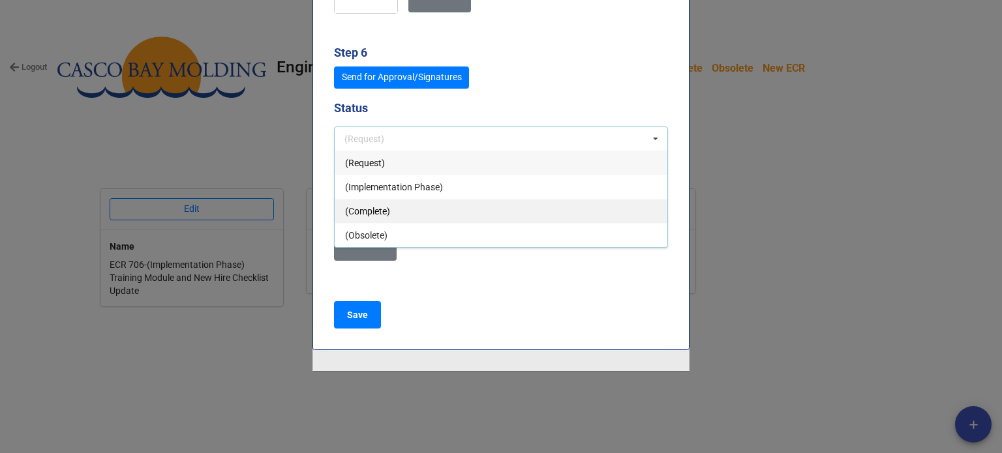
click at [378, 213] on span "(Complete)" at bounding box center [367, 211] width 45 height 10
type textarea "x"
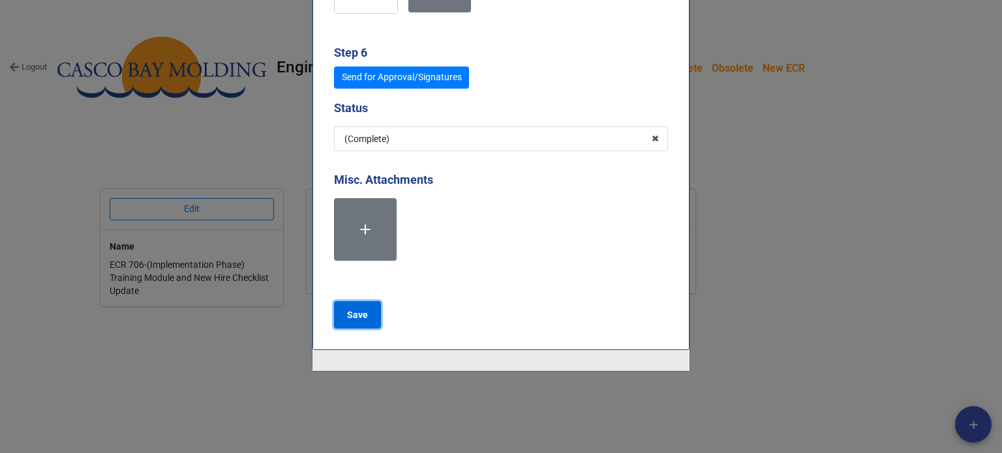
click at [368, 315] on button "Save" at bounding box center [357, 314] width 47 height 27
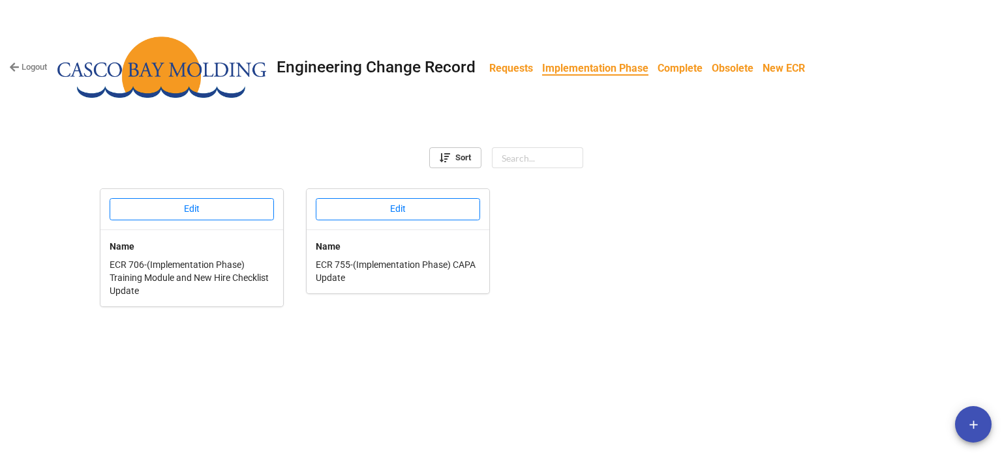
click at [260, 142] on div "Sort" at bounding box center [500, 155] width 981 height 26
